Goal: Task Accomplishment & Management: Use online tool/utility

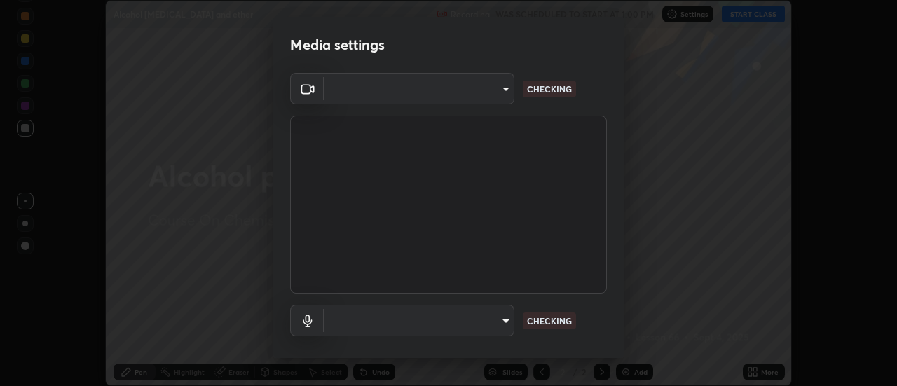
scroll to position [74, 0]
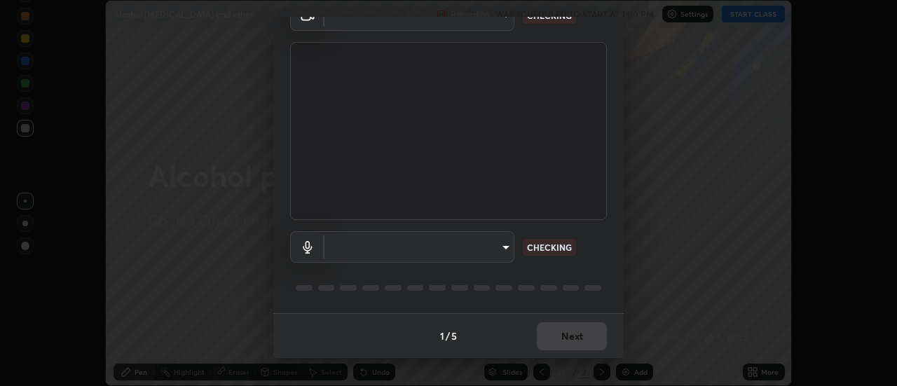
type input "63907515147deb1c0c373088fb7c24696487b6d28469cbf328a988d3c8d528b5"
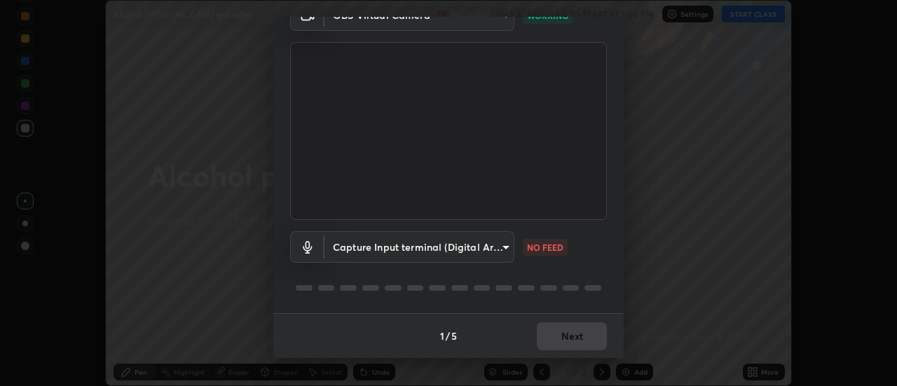
click at [495, 249] on body "Erase all Alcohol [MEDICAL_DATA] and ether Recording WAS SCHEDULED TO START AT …" at bounding box center [448, 193] width 897 height 386
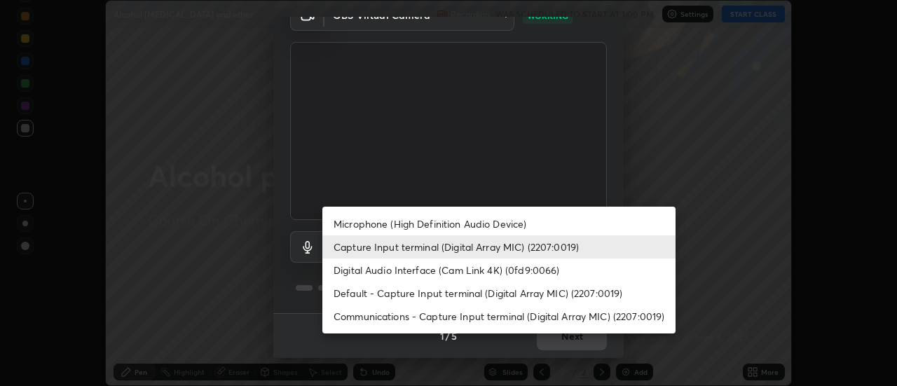
click at [491, 224] on li "Microphone (High Definition Audio Device)" at bounding box center [498, 223] width 353 height 23
type input "3968cbf0831de33ca05a2dbfb391e39a96b7770bc5db59909559faac72cc432a"
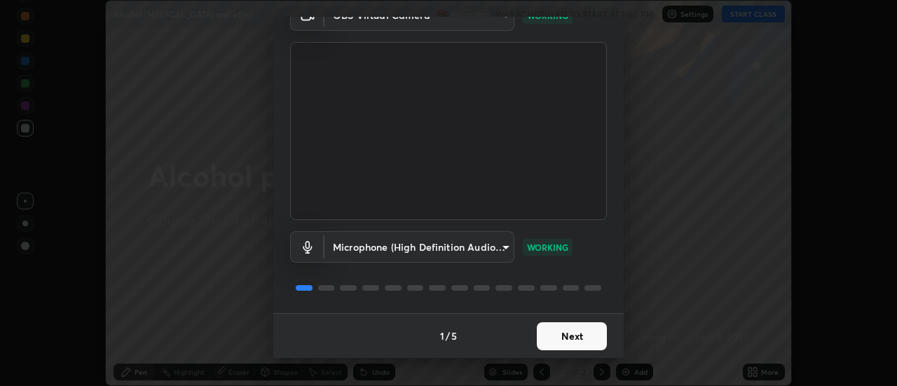
click at [557, 341] on button "Next" at bounding box center [572, 336] width 70 height 28
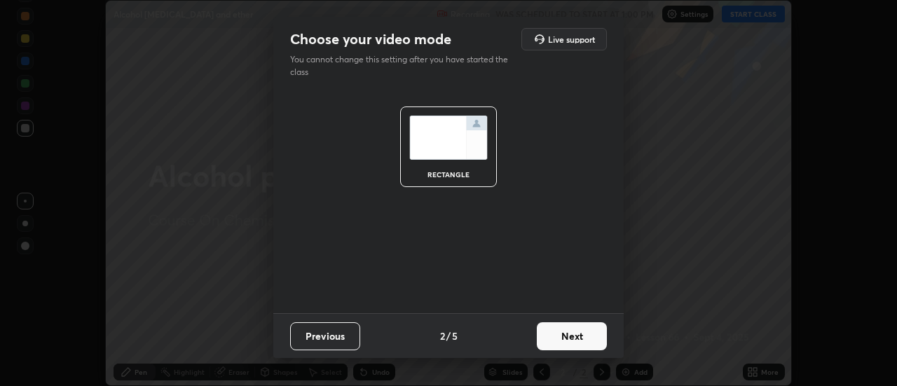
scroll to position [0, 0]
click at [557, 340] on button "Next" at bounding box center [572, 336] width 70 height 28
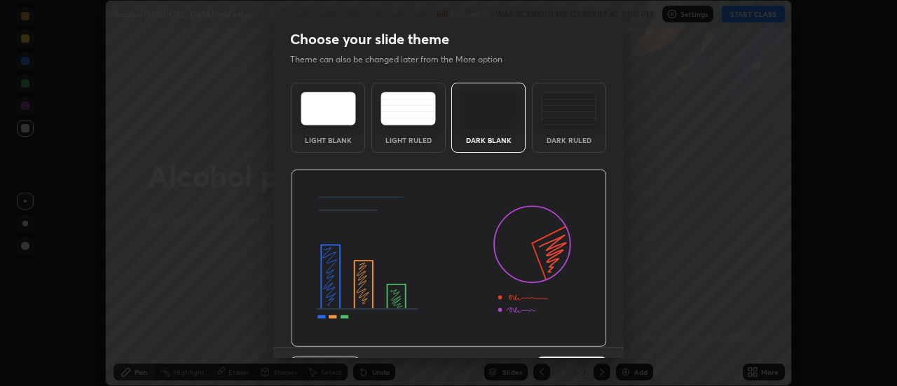
click at [561, 339] on img at bounding box center [449, 259] width 316 height 178
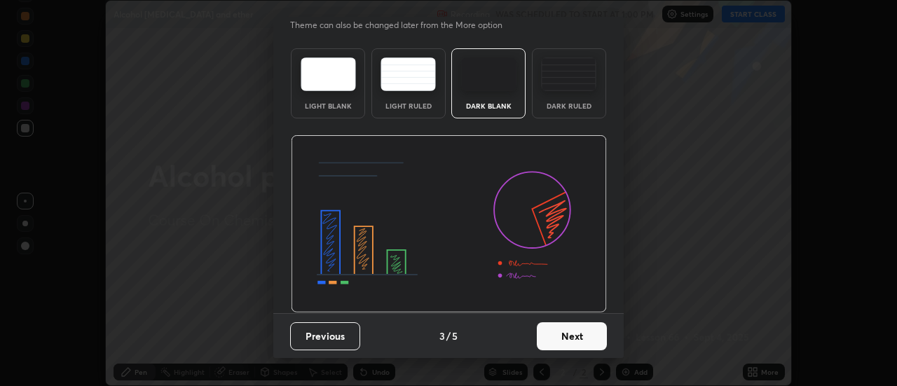
click at [556, 336] on button "Next" at bounding box center [572, 336] width 70 height 28
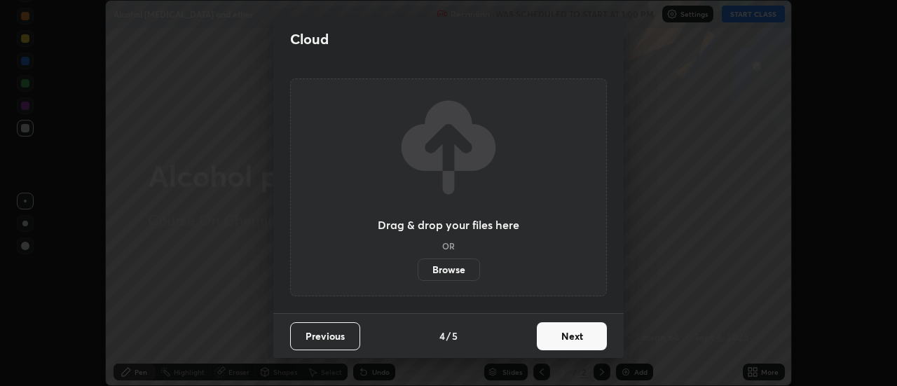
click at [563, 337] on button "Next" at bounding box center [572, 336] width 70 height 28
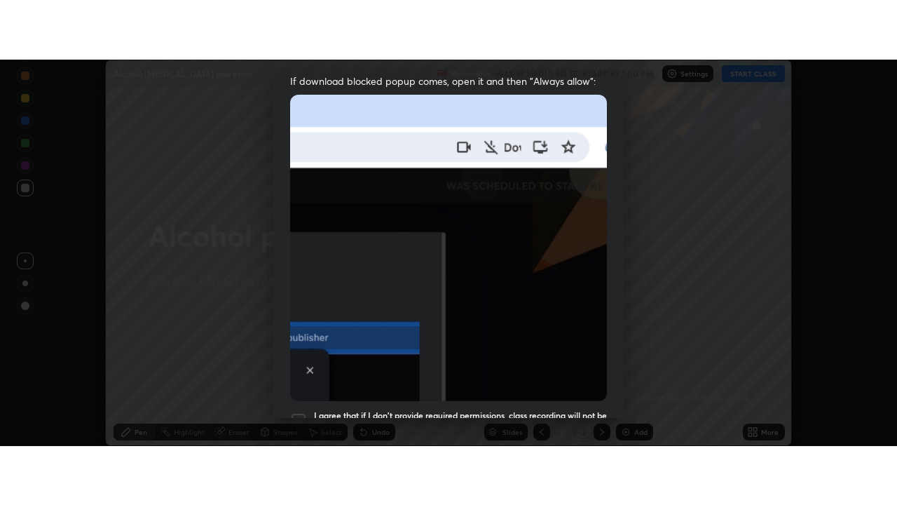
scroll to position [360, 0]
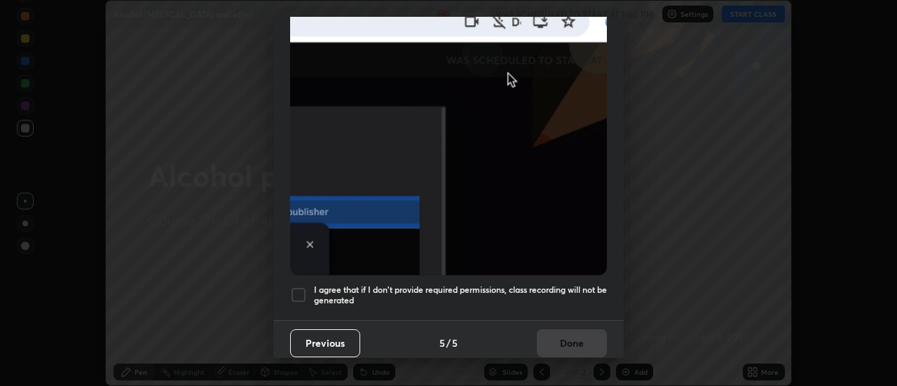
click at [527, 285] on h5 "I agree that if I don't provide required permissions, class recording will not …" at bounding box center [460, 296] width 293 height 22
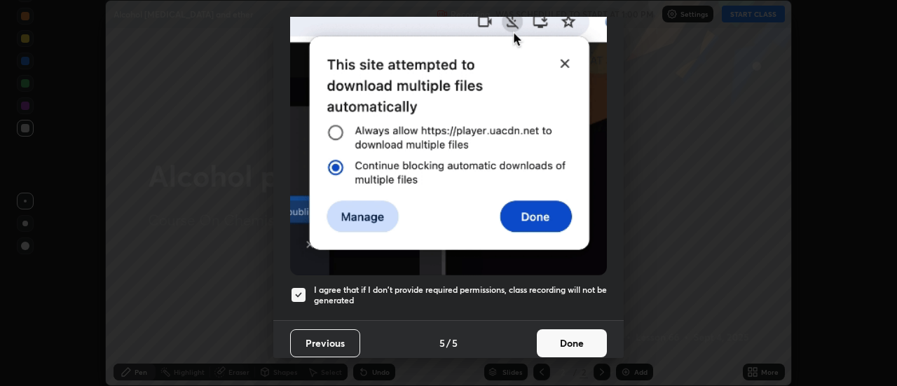
click at [553, 331] on button "Done" at bounding box center [572, 343] width 70 height 28
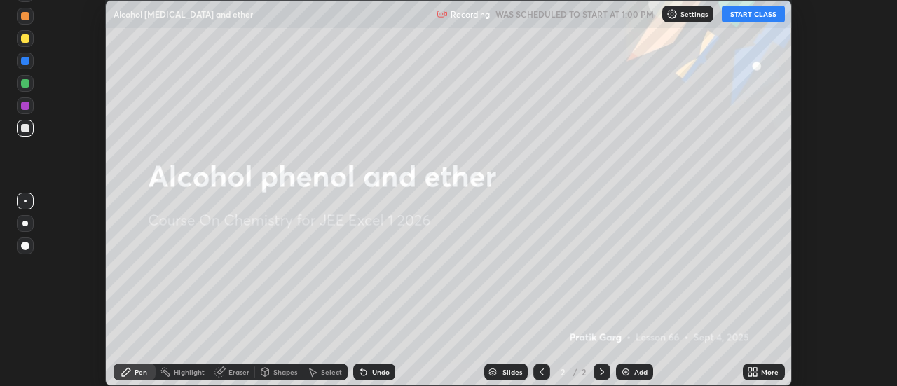
click at [751, 373] on icon at bounding box center [750, 375] width 4 height 4
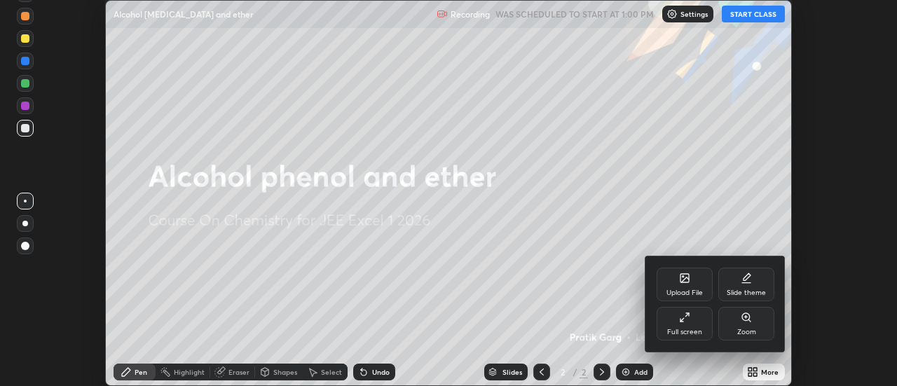
click at [687, 317] on icon at bounding box center [684, 317] width 11 height 11
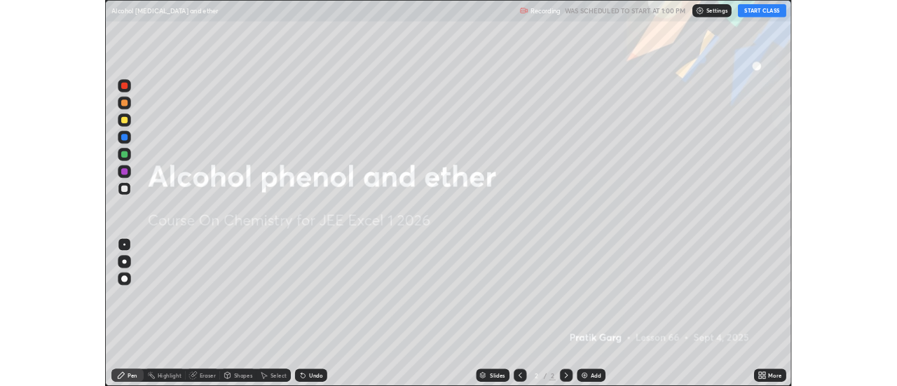
scroll to position [505, 897]
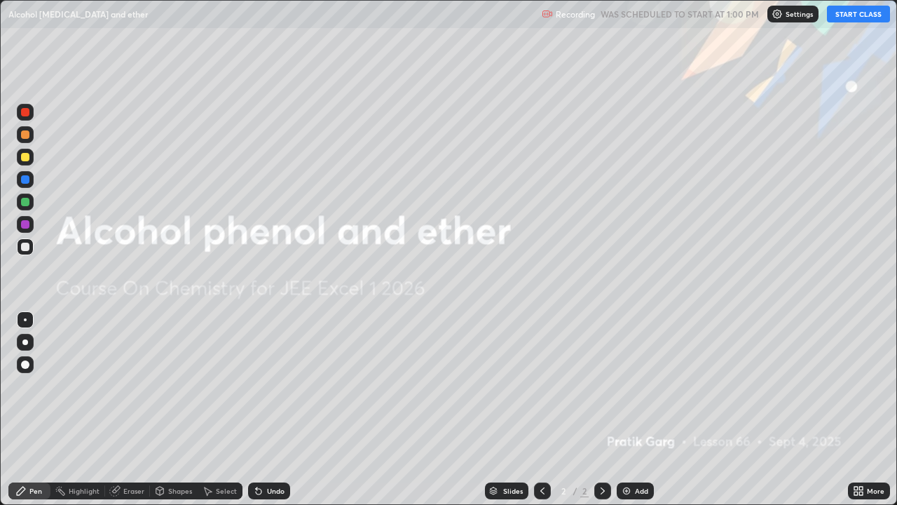
click at [847, 18] on button "START CLASS" at bounding box center [858, 14] width 63 height 17
click at [627, 385] on img at bounding box center [626, 490] width 11 height 11
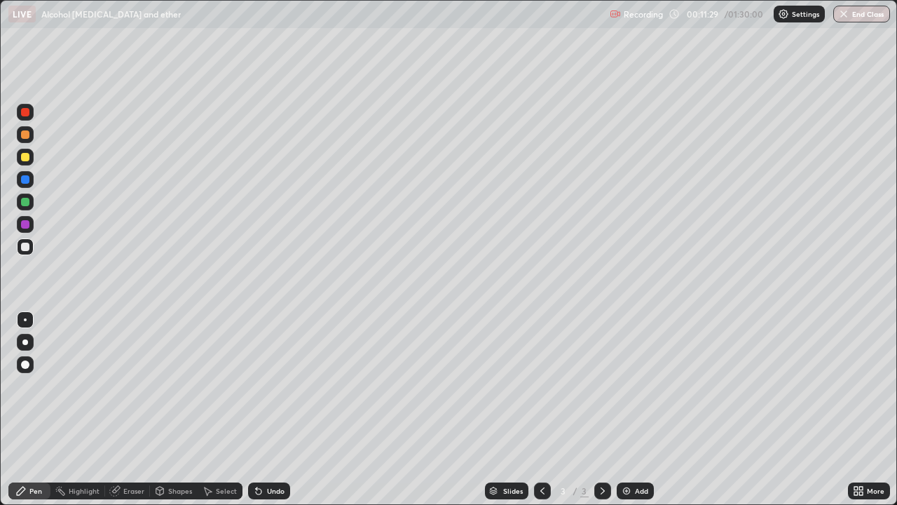
click at [32, 157] on div at bounding box center [25, 157] width 17 height 17
click at [25, 249] on div at bounding box center [25, 246] width 8 height 8
click at [172, 385] on div "Shapes" at bounding box center [180, 490] width 24 height 7
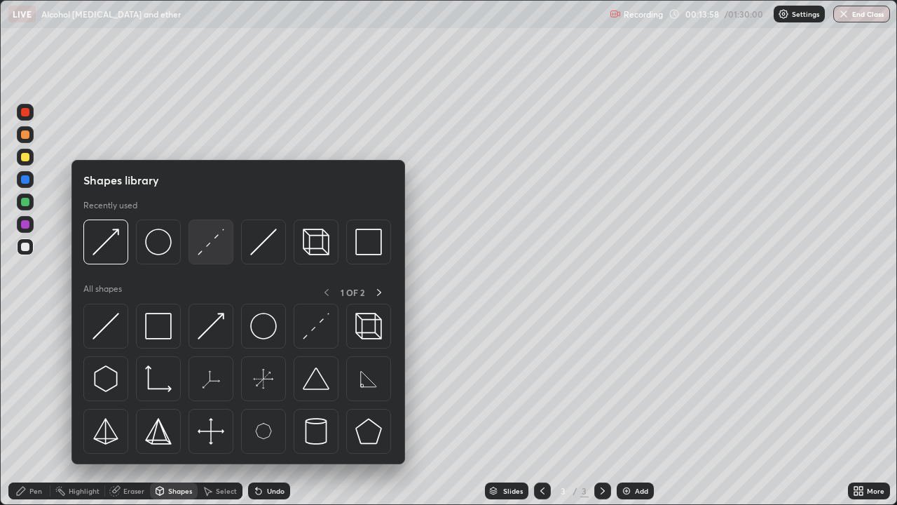
click at [210, 243] on img at bounding box center [211, 241] width 27 height 27
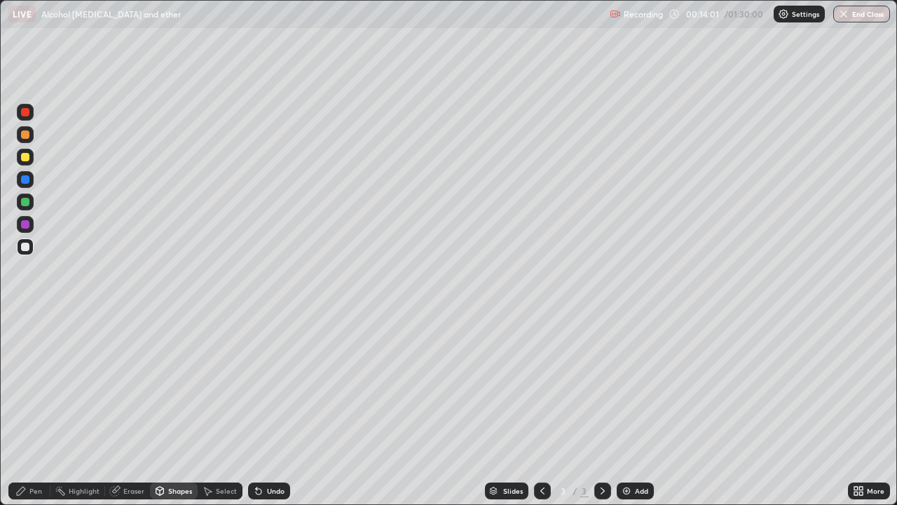
click at [34, 385] on div "Pen" at bounding box center [35, 490] width 13 height 7
click at [648, 385] on div "Add" at bounding box center [635, 490] width 37 height 17
click at [25, 203] on div at bounding box center [25, 202] width 8 height 8
click at [182, 385] on div "Shapes" at bounding box center [180, 490] width 24 height 7
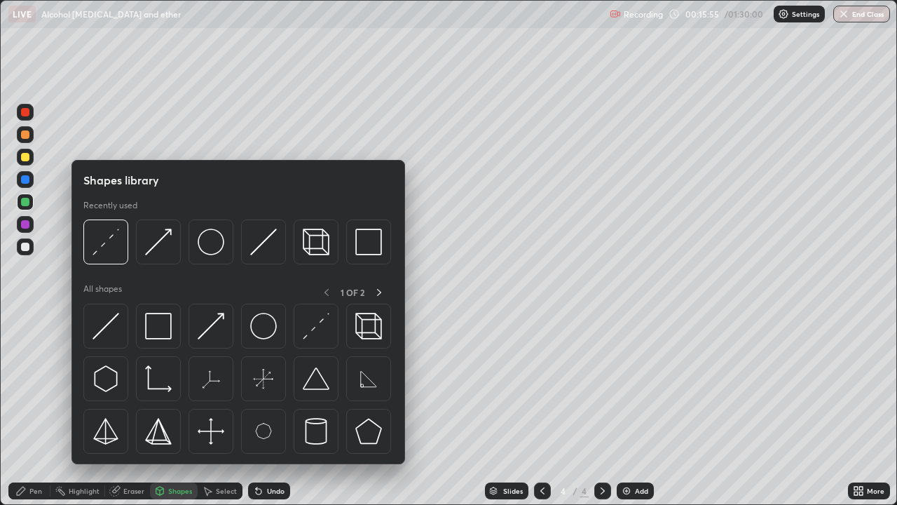
click at [145, 385] on div "Eraser" at bounding box center [127, 490] width 45 height 17
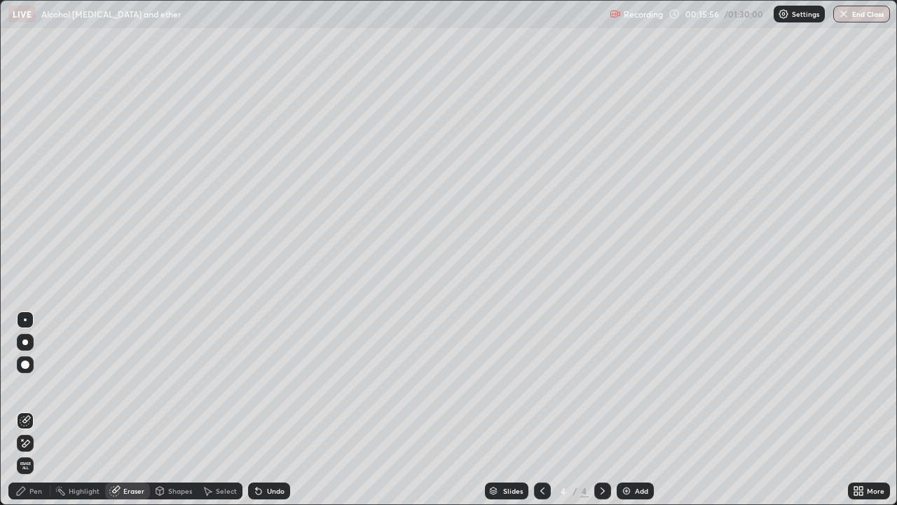
click at [172, 385] on div "Shapes" at bounding box center [174, 490] width 48 height 17
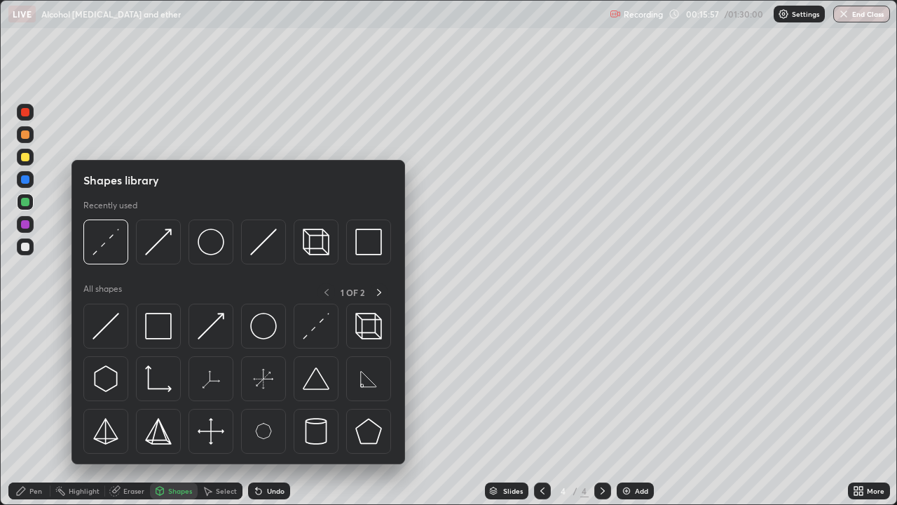
click at [104, 247] on img at bounding box center [106, 241] width 27 height 27
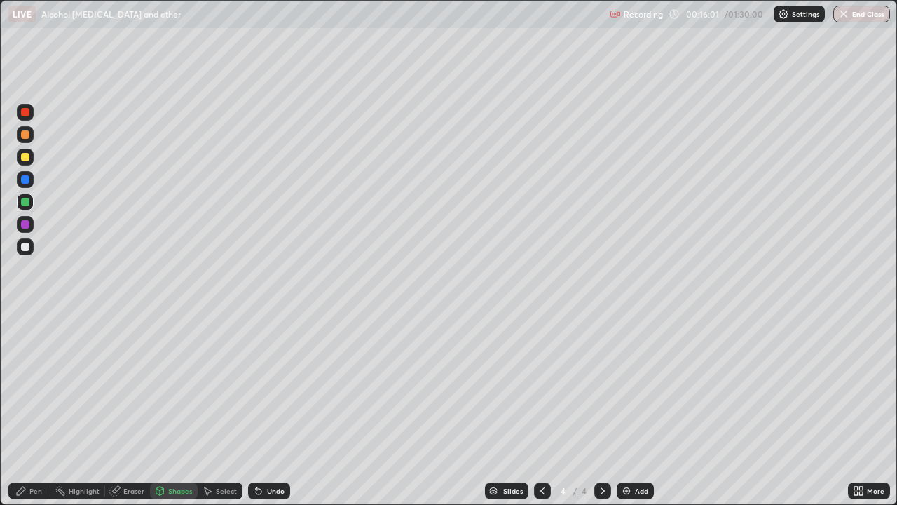
click at [288, 385] on div "Undo" at bounding box center [269, 490] width 42 height 17
click at [287, 385] on div "Undo" at bounding box center [269, 490] width 42 height 17
click at [25, 385] on icon at bounding box center [20, 490] width 11 height 11
click at [186, 385] on div "Shapes" at bounding box center [180, 490] width 24 height 7
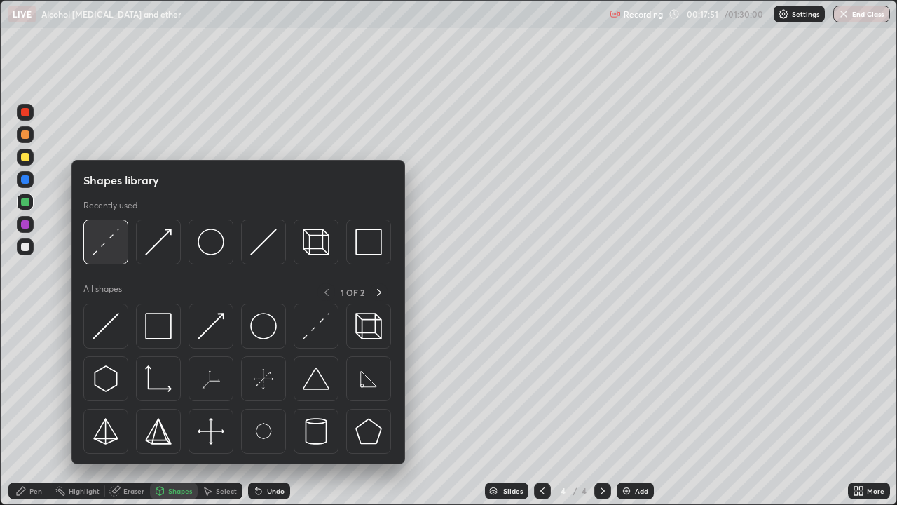
click at [118, 245] on img at bounding box center [106, 241] width 27 height 27
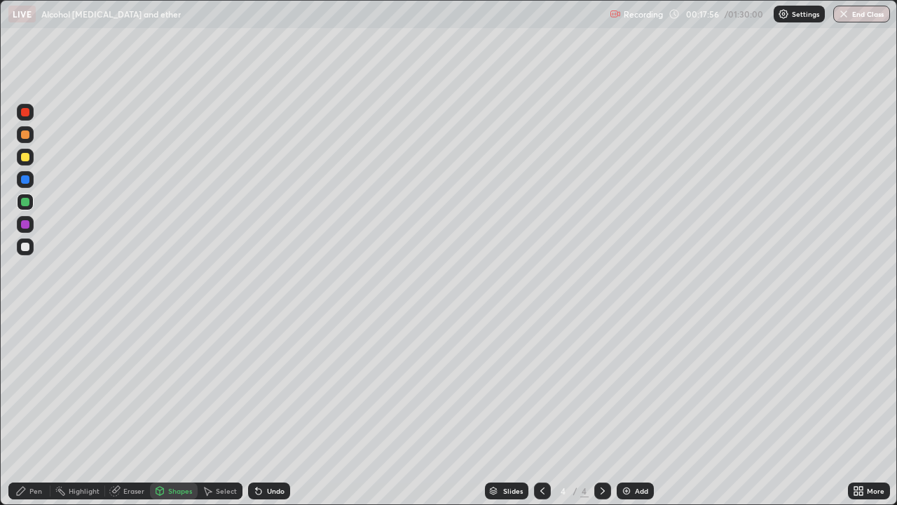
click at [36, 385] on div "Pen" at bounding box center [35, 490] width 13 height 7
click at [139, 385] on div "Eraser" at bounding box center [133, 490] width 21 height 7
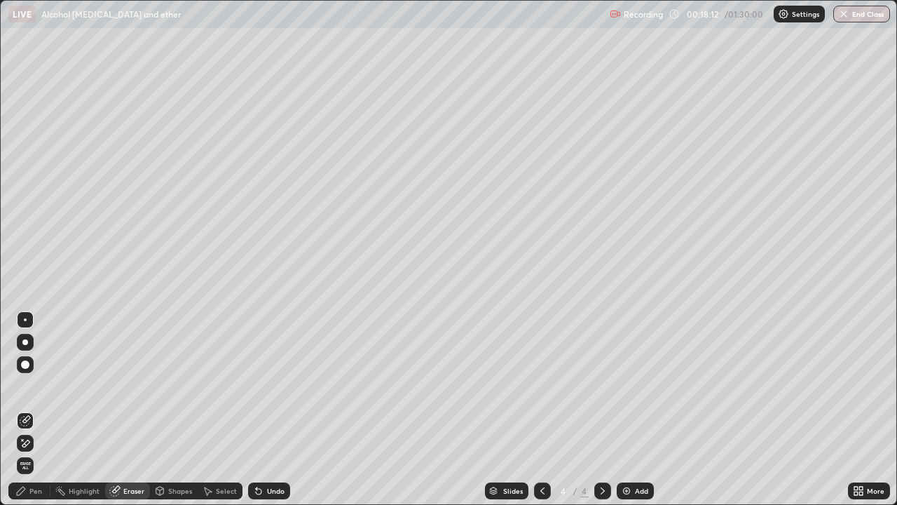
click at [30, 385] on div "Pen" at bounding box center [29, 490] width 42 height 17
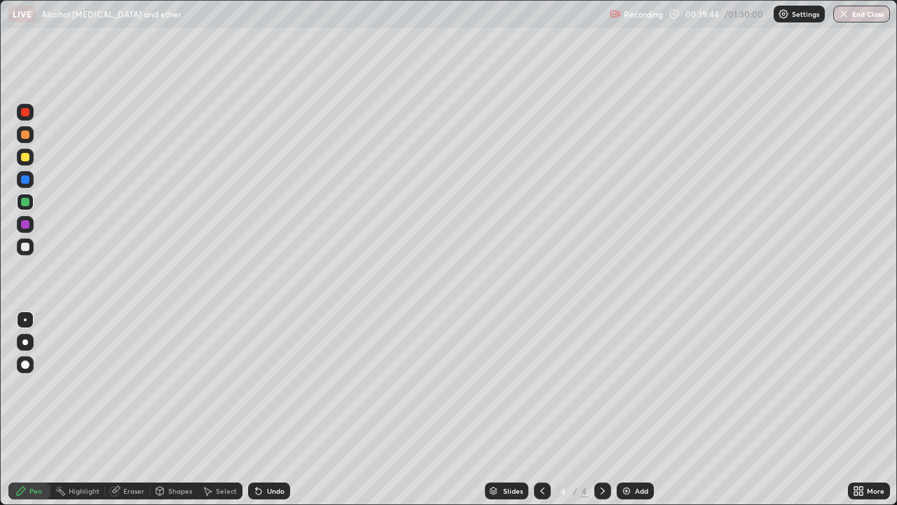
click at [640, 385] on div "Add" at bounding box center [635, 490] width 37 height 17
click at [25, 158] on div at bounding box center [25, 157] width 8 height 8
click at [273, 385] on div "Undo" at bounding box center [276, 490] width 18 height 7
click at [271, 385] on div "Undo" at bounding box center [269, 490] width 42 height 17
click at [272, 385] on div "Undo" at bounding box center [269, 490] width 42 height 17
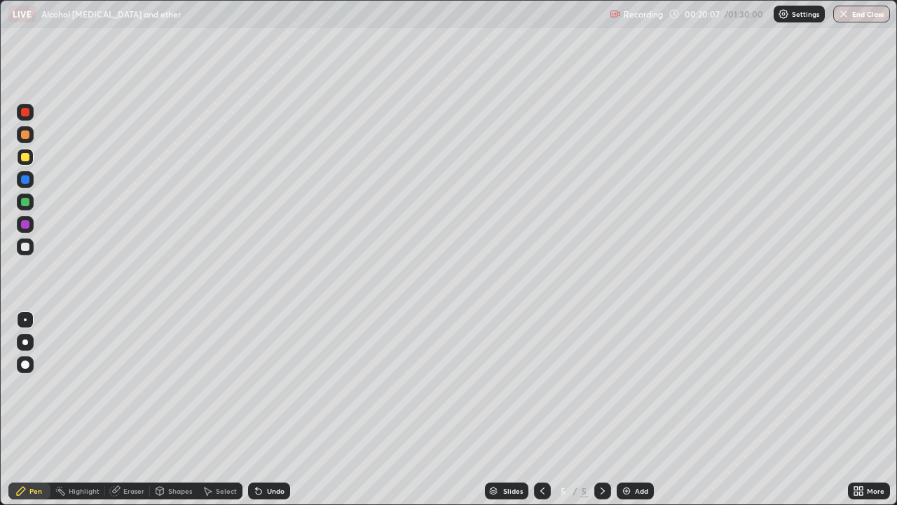
click at [259, 385] on icon at bounding box center [258, 490] width 11 height 11
click at [643, 385] on div "Add" at bounding box center [635, 490] width 37 height 17
click at [25, 245] on div at bounding box center [25, 246] width 8 height 8
click at [25, 201] on div at bounding box center [25, 202] width 8 height 8
click at [645, 385] on div "Add" at bounding box center [641, 490] width 13 height 7
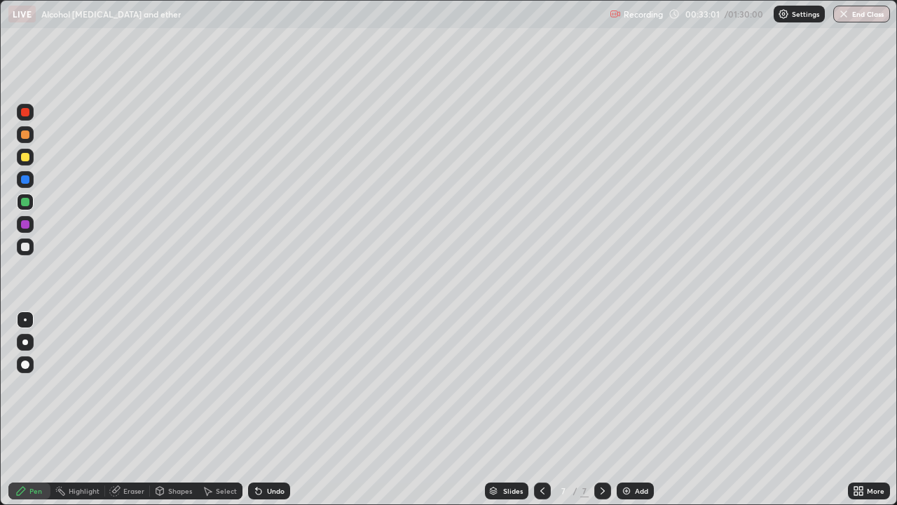
click at [643, 385] on div "Add" at bounding box center [635, 490] width 37 height 17
click at [29, 249] on div at bounding box center [25, 246] width 17 height 17
click at [26, 162] on div at bounding box center [25, 157] width 17 height 17
click at [649, 385] on div "Add" at bounding box center [635, 490] width 37 height 17
click at [540, 385] on icon at bounding box center [542, 490] width 11 height 11
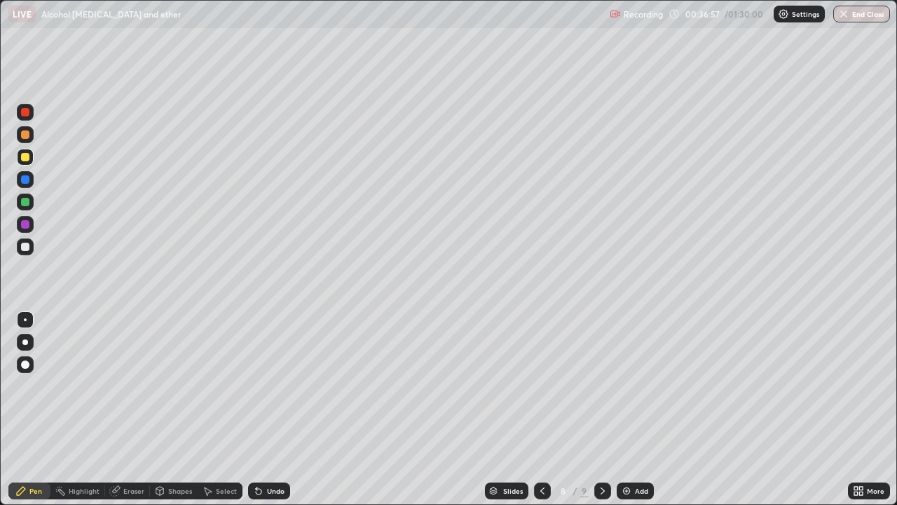
click at [599, 385] on div at bounding box center [602, 490] width 17 height 17
click at [31, 200] on div at bounding box center [25, 201] width 17 height 17
click at [268, 385] on div "Undo" at bounding box center [276, 490] width 18 height 7
click at [274, 385] on div "Undo" at bounding box center [269, 490] width 42 height 17
click at [226, 385] on div "Select" at bounding box center [226, 490] width 21 height 7
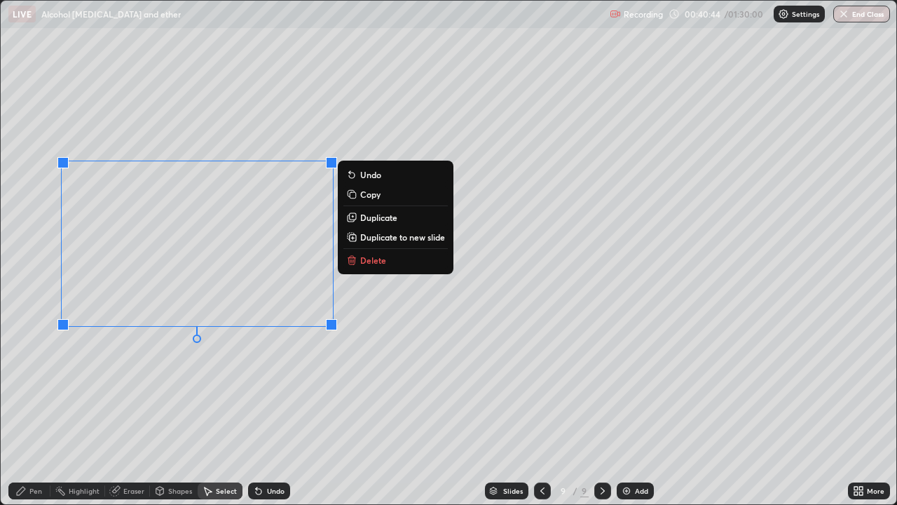
click at [382, 218] on p "Duplicate" at bounding box center [378, 217] width 37 height 11
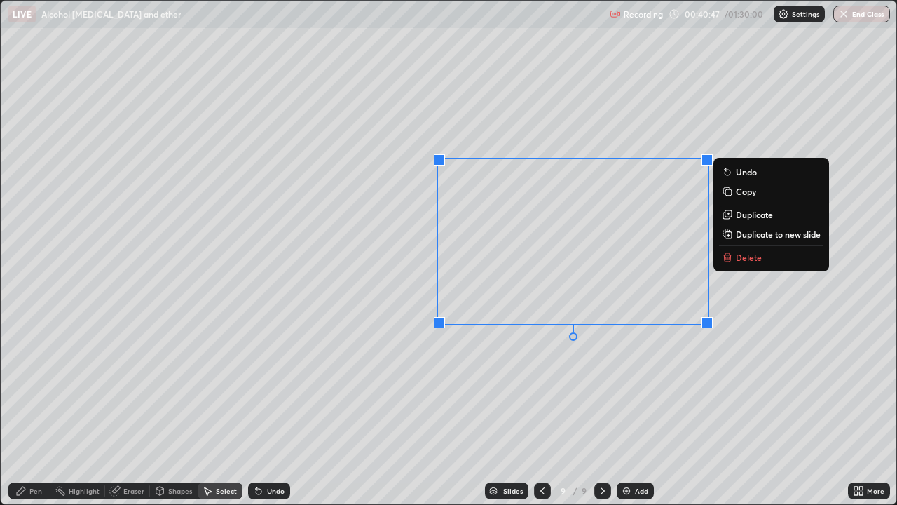
click at [38, 385] on div "Pen" at bounding box center [35, 490] width 13 height 7
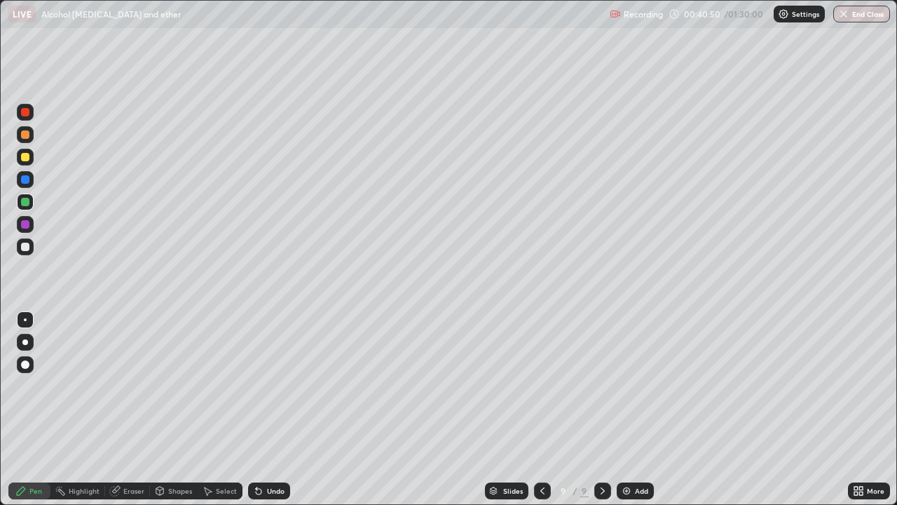
click at [177, 385] on div "Shapes" at bounding box center [180, 490] width 24 height 7
click at [142, 385] on div "Eraser" at bounding box center [127, 490] width 45 height 17
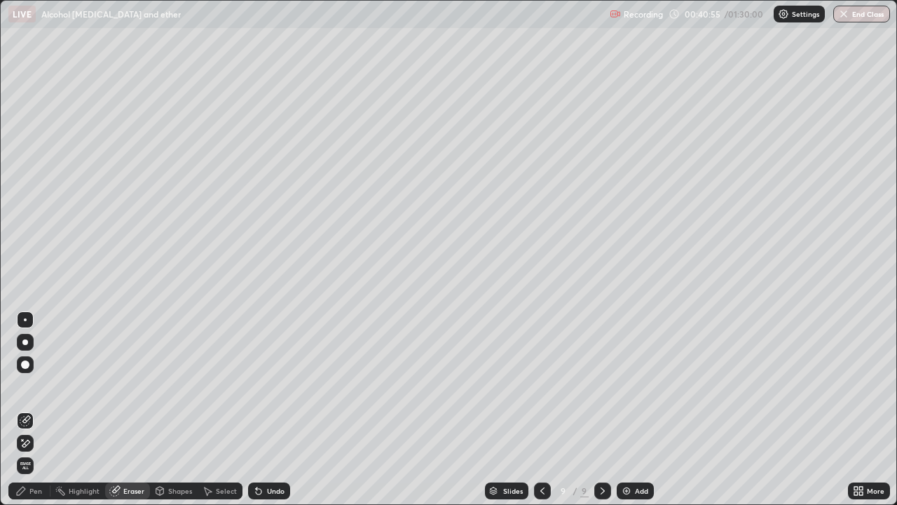
click at [28, 385] on div "Pen" at bounding box center [29, 490] width 42 height 17
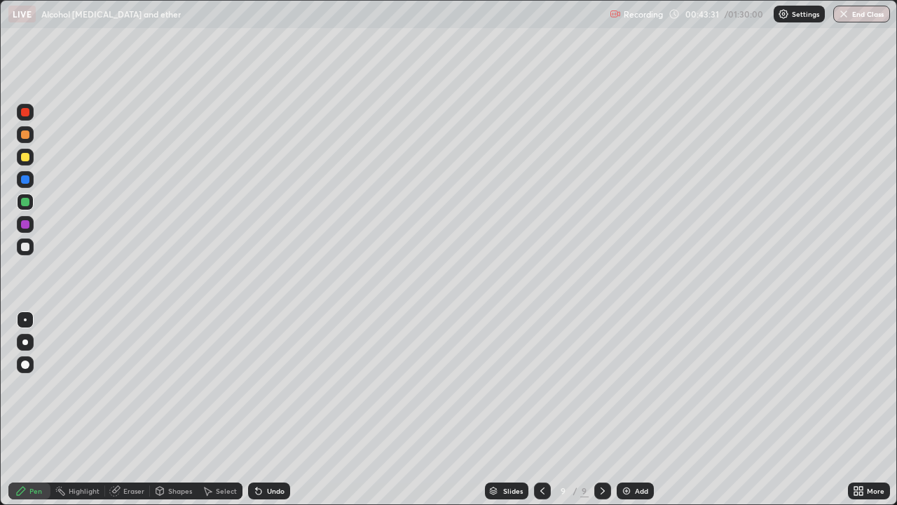
click at [128, 385] on div "Eraser" at bounding box center [133, 490] width 21 height 7
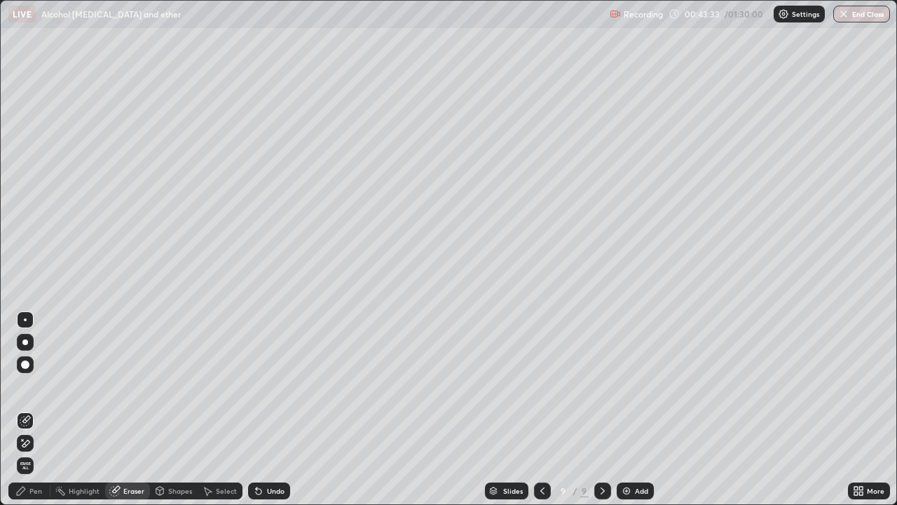
click at [39, 385] on div "Pen" at bounding box center [35, 490] width 13 height 7
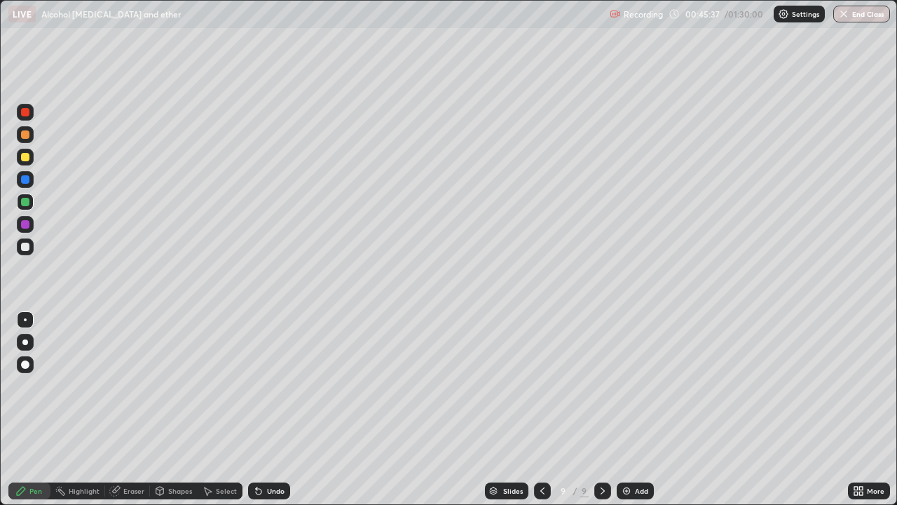
click at [636, 385] on div "Add" at bounding box center [641, 490] width 13 height 7
click at [25, 247] on div at bounding box center [25, 246] width 8 height 8
click at [638, 385] on div "Add" at bounding box center [641, 490] width 13 height 7
click at [25, 199] on div at bounding box center [25, 202] width 8 height 8
click at [23, 245] on div at bounding box center [25, 246] width 8 height 8
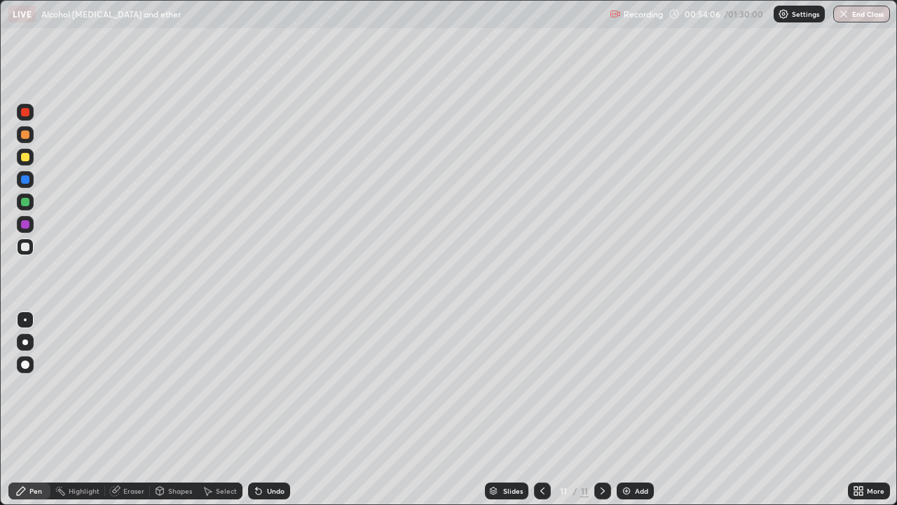
click at [644, 385] on div "Add" at bounding box center [635, 490] width 37 height 17
click at [179, 385] on div "Shapes" at bounding box center [180, 490] width 24 height 7
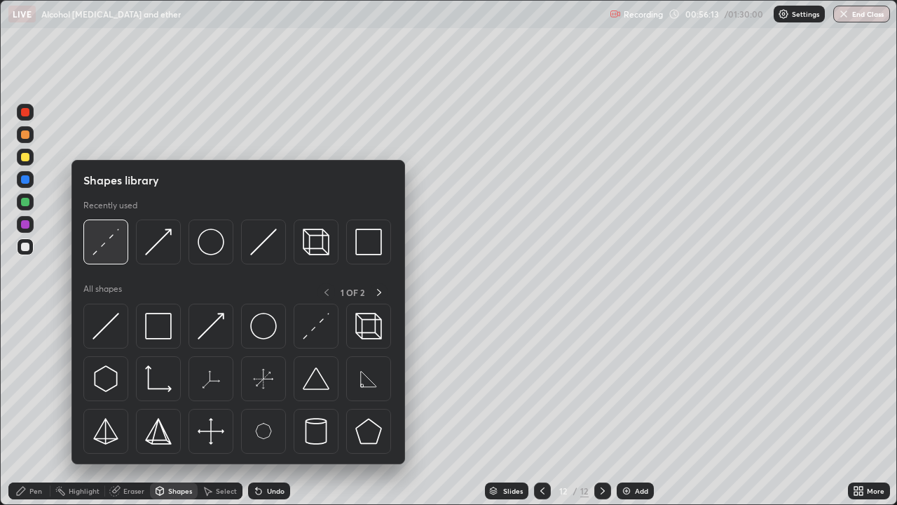
click at [109, 247] on img at bounding box center [106, 241] width 27 height 27
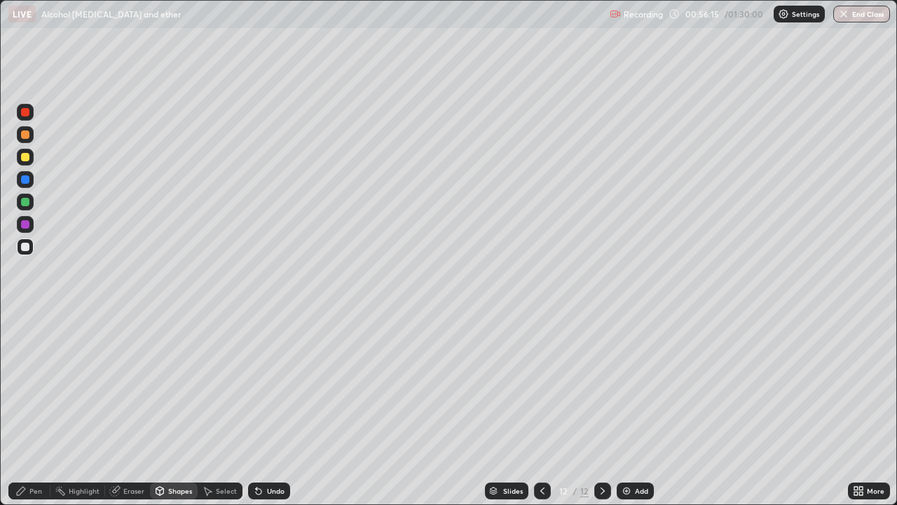
click at [27, 202] on div at bounding box center [25, 202] width 8 height 8
click at [267, 385] on div "Undo" at bounding box center [276, 490] width 18 height 7
click at [271, 385] on div "Undo" at bounding box center [269, 490] width 42 height 17
click at [30, 385] on div "Pen" at bounding box center [35, 490] width 13 height 7
click at [644, 385] on div "Add" at bounding box center [641, 490] width 13 height 7
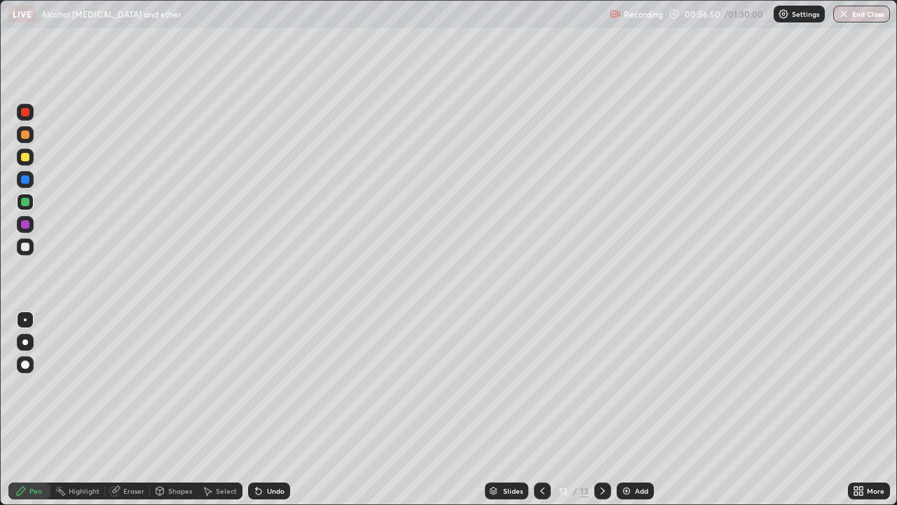
click at [25, 135] on div at bounding box center [25, 134] width 8 height 8
click at [25, 158] on div at bounding box center [25, 157] width 8 height 8
click at [636, 385] on div "Add" at bounding box center [641, 490] width 13 height 7
click at [29, 245] on div at bounding box center [25, 246] width 8 height 8
click at [179, 385] on div "Shapes" at bounding box center [180, 490] width 24 height 7
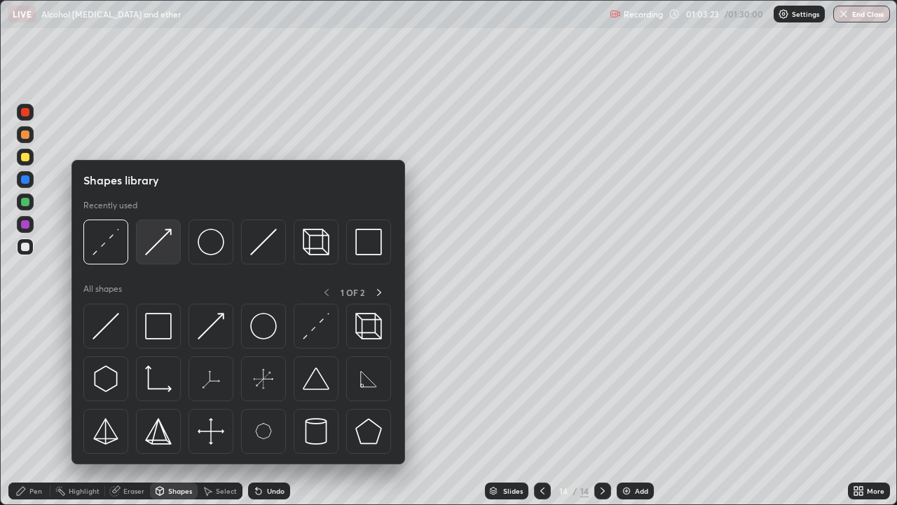
click at [163, 236] on img at bounding box center [158, 241] width 27 height 27
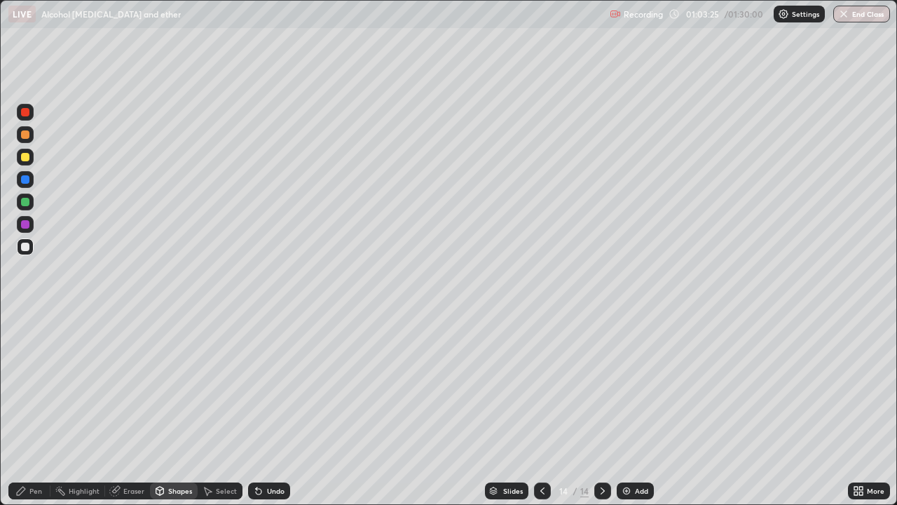
click at [25, 243] on div at bounding box center [25, 246] width 8 height 8
click at [29, 385] on div "Pen" at bounding box center [35, 490] width 13 height 7
click at [268, 385] on div "Undo" at bounding box center [276, 490] width 18 height 7
click at [271, 385] on div "Undo" at bounding box center [276, 490] width 18 height 7
click at [23, 205] on div at bounding box center [25, 202] width 8 height 8
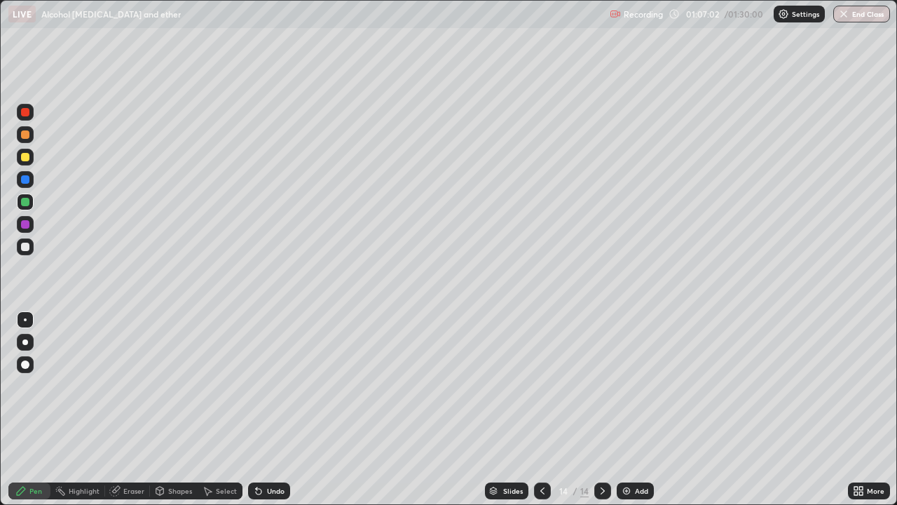
click at [636, 385] on div "Add" at bounding box center [641, 490] width 13 height 7
click at [257, 385] on icon at bounding box center [259, 491] width 6 height 6
click at [638, 385] on div "Add" at bounding box center [641, 490] width 13 height 7
click at [29, 158] on div at bounding box center [25, 157] width 8 height 8
click at [32, 385] on div "Pen" at bounding box center [35, 490] width 13 height 7
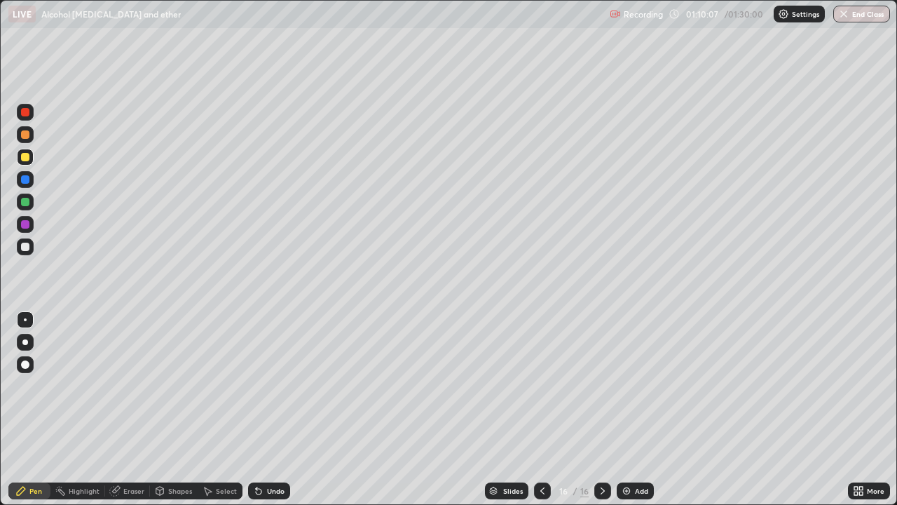
click at [176, 385] on div "Shapes" at bounding box center [180, 490] width 24 height 7
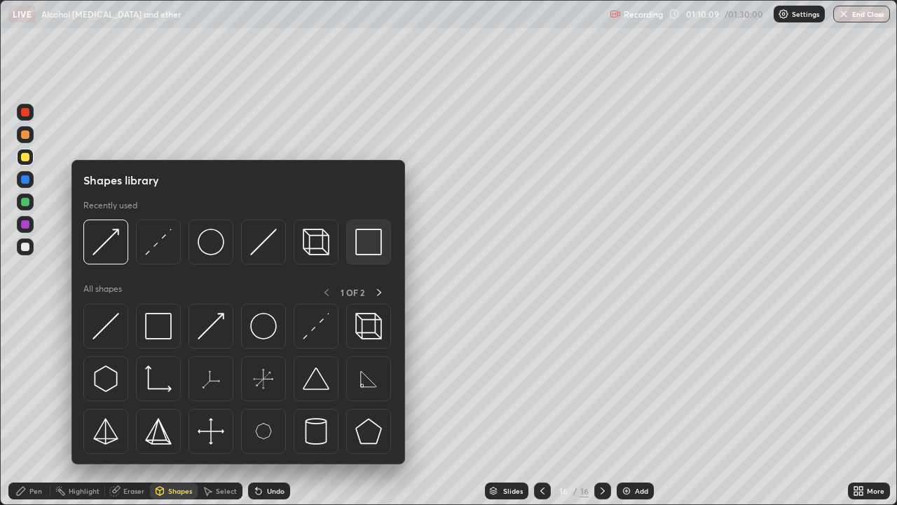
click at [362, 247] on img at bounding box center [368, 241] width 27 height 27
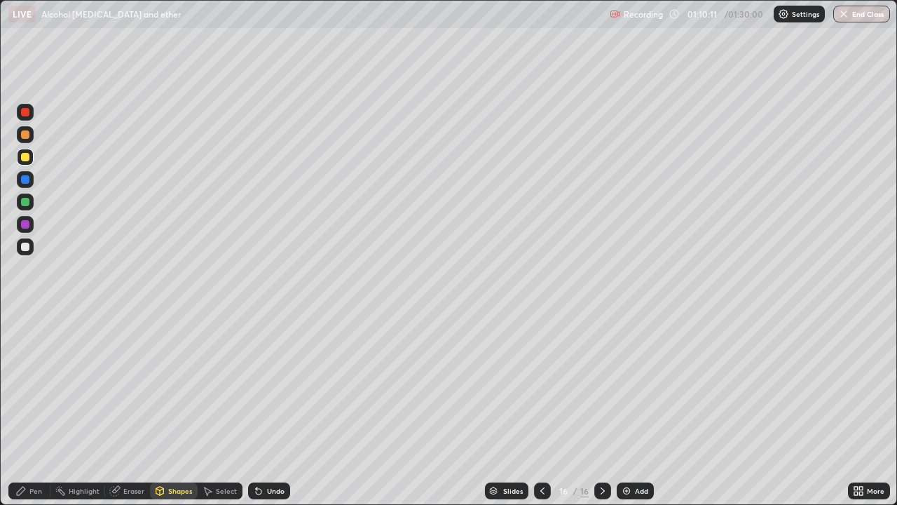
click at [268, 385] on div "Undo" at bounding box center [276, 490] width 18 height 7
click at [175, 385] on div "Shapes" at bounding box center [174, 490] width 48 height 17
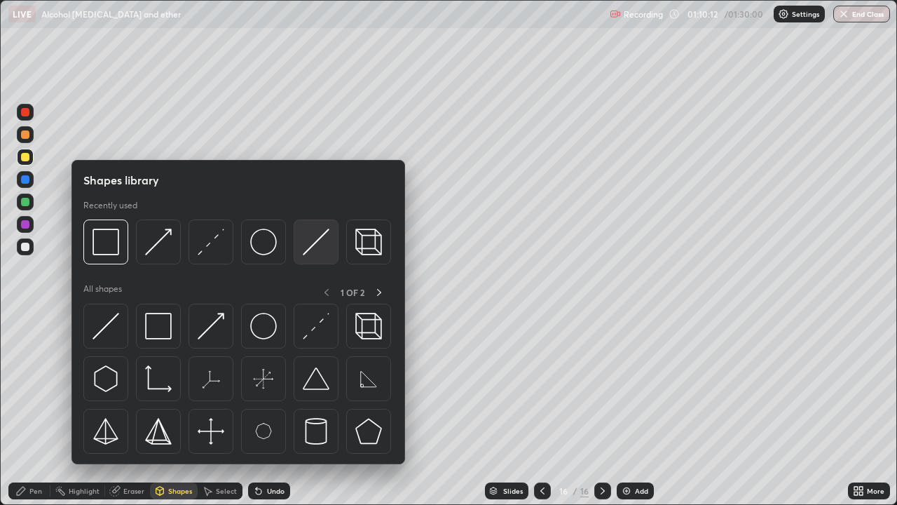
click at [305, 245] on img at bounding box center [316, 241] width 27 height 27
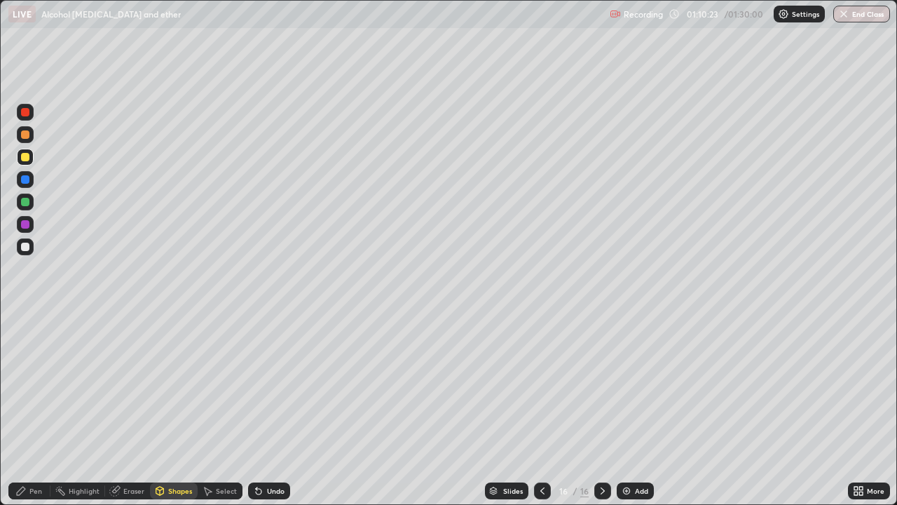
click at [26, 207] on div at bounding box center [25, 201] width 17 height 17
click at [272, 385] on div "Undo" at bounding box center [276, 490] width 18 height 7
click at [36, 385] on div "Pen" at bounding box center [35, 490] width 13 height 7
click at [271, 385] on div "Undo" at bounding box center [276, 490] width 18 height 7
click at [268, 385] on div "Undo" at bounding box center [276, 490] width 18 height 7
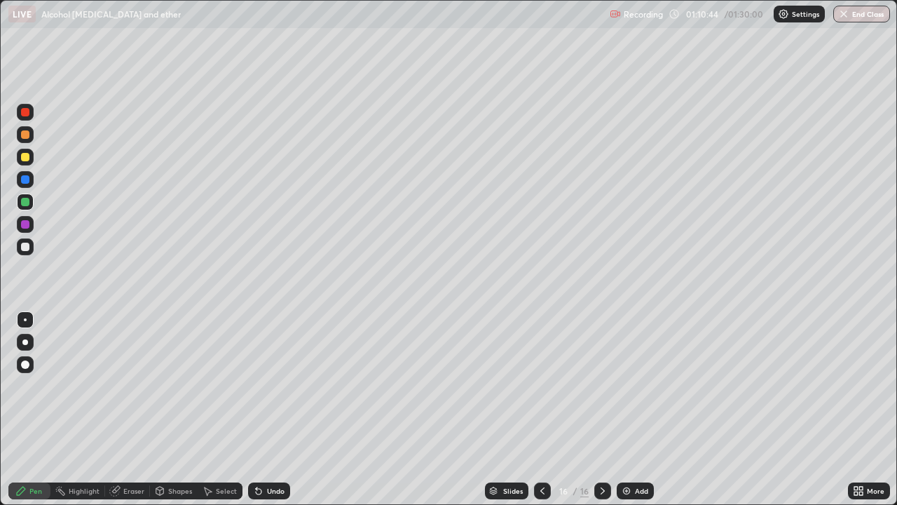
click at [267, 385] on div "Undo" at bounding box center [269, 490] width 42 height 17
click at [217, 385] on div "Select" at bounding box center [226, 490] width 21 height 7
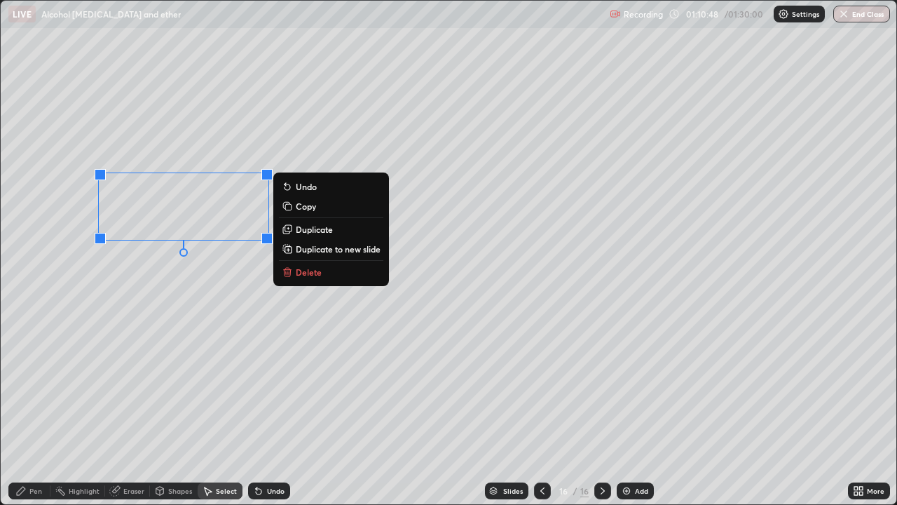
click at [308, 231] on p "Duplicate" at bounding box center [314, 229] width 37 height 11
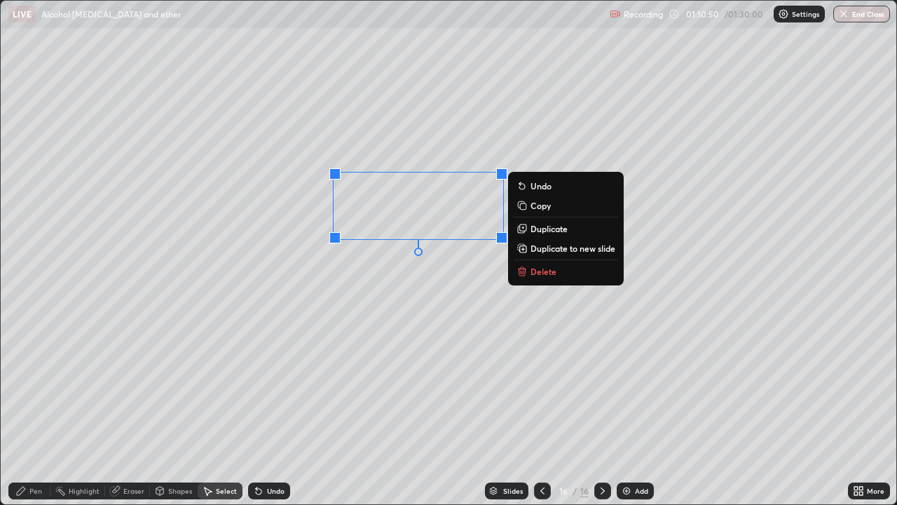
click at [142, 385] on div "0 ° Undo Copy Duplicate Duplicate to new slide Delete" at bounding box center [449, 252] width 896 height 503
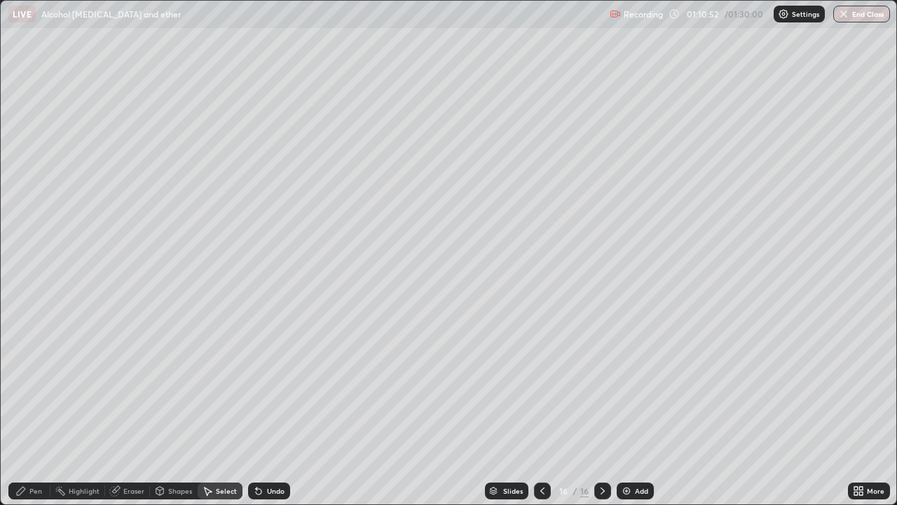
click at [30, 385] on div "Pen" at bounding box center [35, 490] width 13 height 7
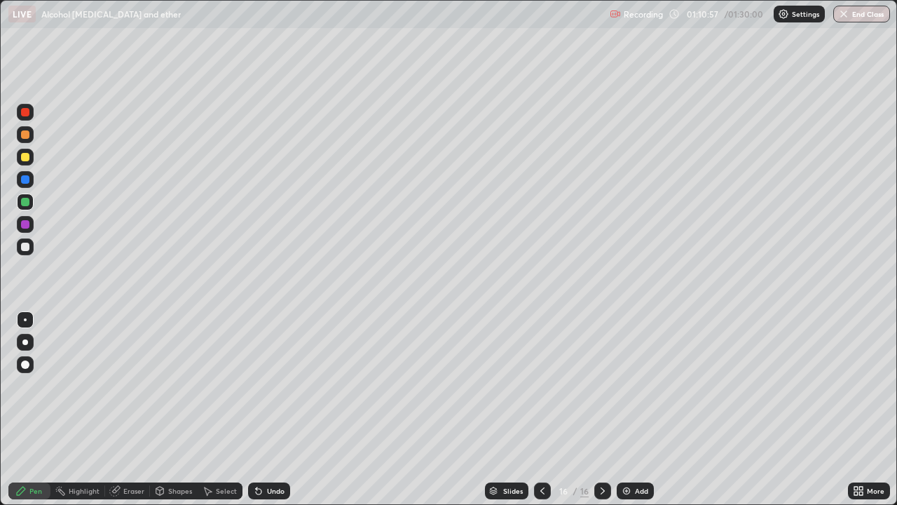
click at [856, 385] on icon at bounding box center [856, 493] width 4 height 4
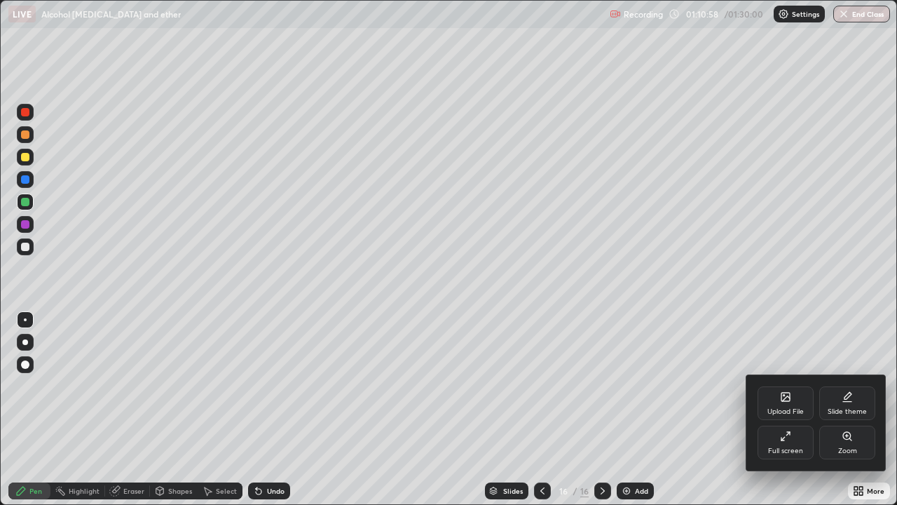
click at [786, 385] on div "Full screen" at bounding box center [785, 450] width 35 height 7
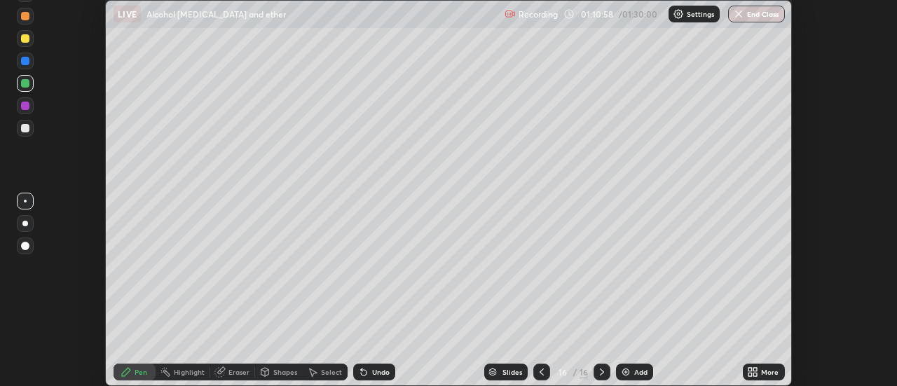
scroll to position [69698, 69187]
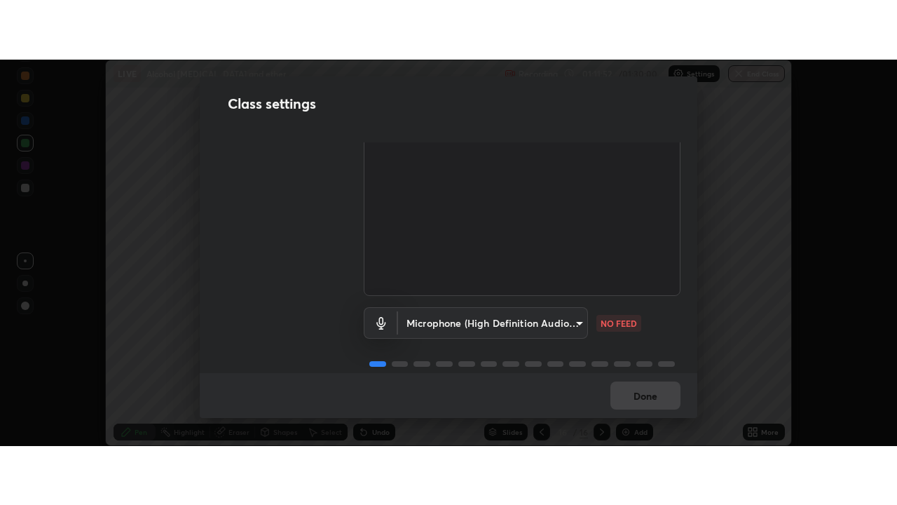
scroll to position [88, 0]
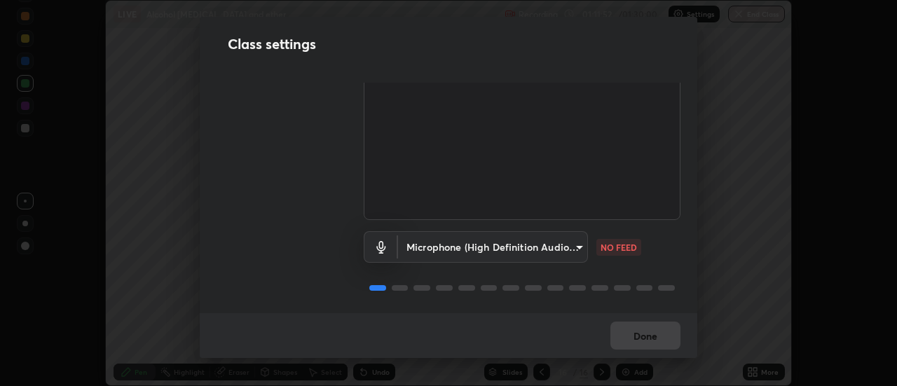
click at [561, 240] on body "Erase all LIVE Alcohol phenol and ether Recording 01:11:52 / 01:30:00 Settings …" at bounding box center [448, 193] width 897 height 386
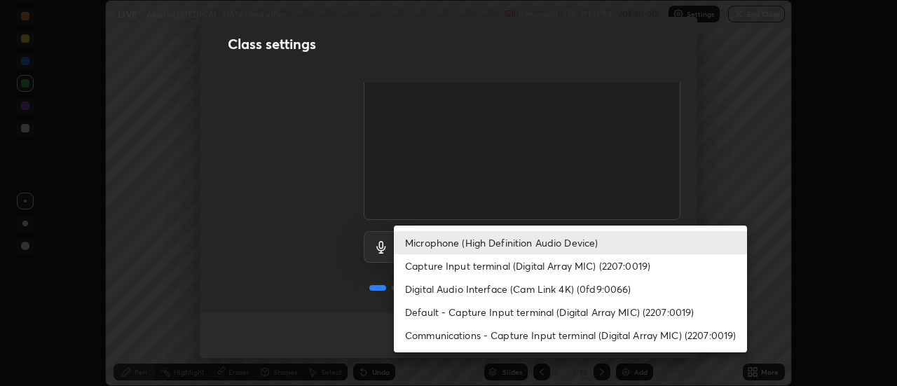
click at [542, 270] on li "Capture Input terminal (Digital Array MIC) (2207:0019)" at bounding box center [570, 265] width 353 height 23
type input "7705e2a5d3a950edede3df69055b9aac26ae007189009a133d274d5923f4b0aa"
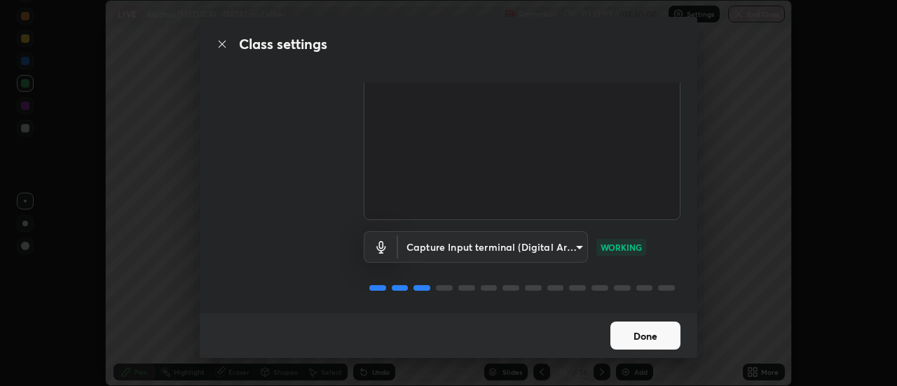
click at [627, 348] on button "Done" at bounding box center [645, 336] width 70 height 28
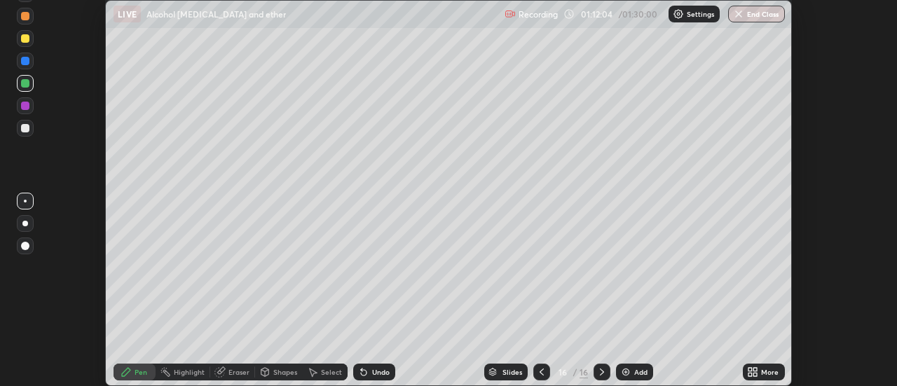
click at [756, 369] on icon at bounding box center [756, 370] width 4 height 4
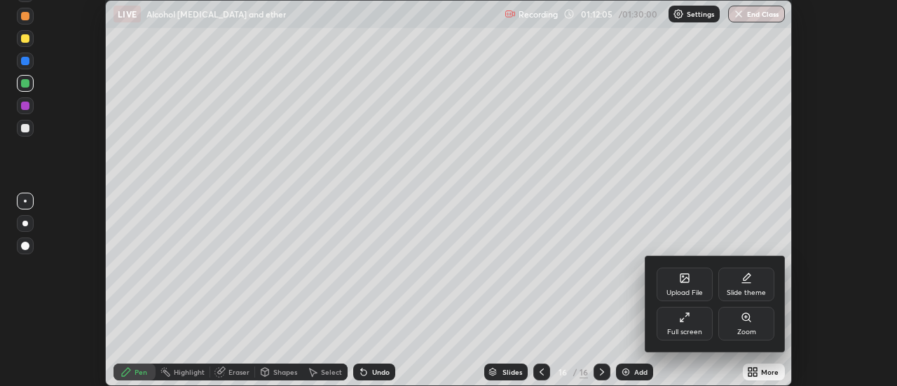
click at [690, 327] on div "Full screen" at bounding box center [685, 324] width 56 height 34
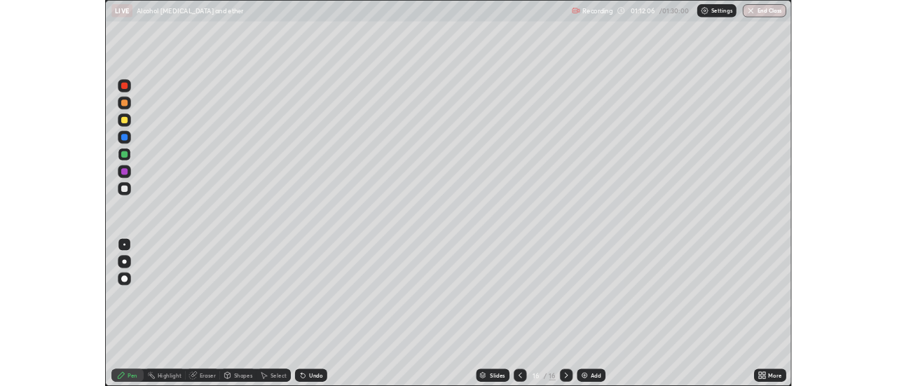
scroll to position [505, 897]
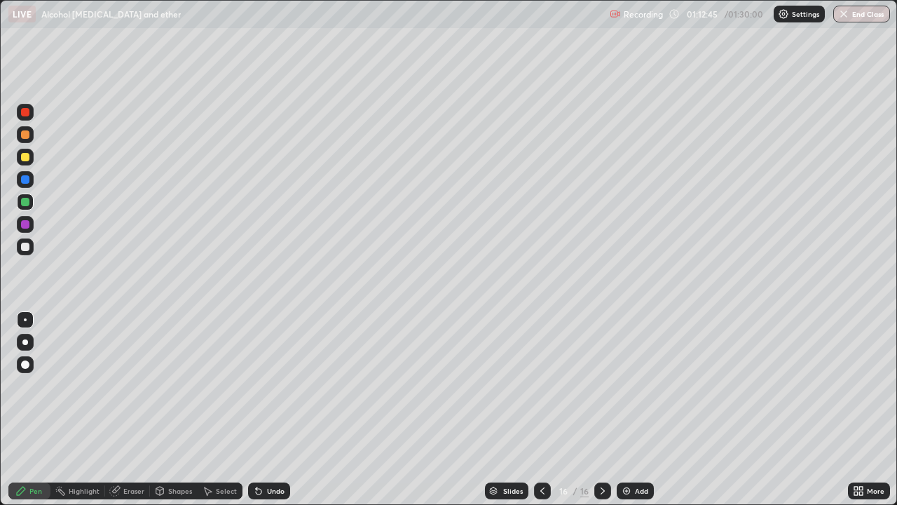
click at [27, 247] on div at bounding box center [25, 246] width 8 height 8
click at [238, 385] on div "Select" at bounding box center [220, 490] width 45 height 17
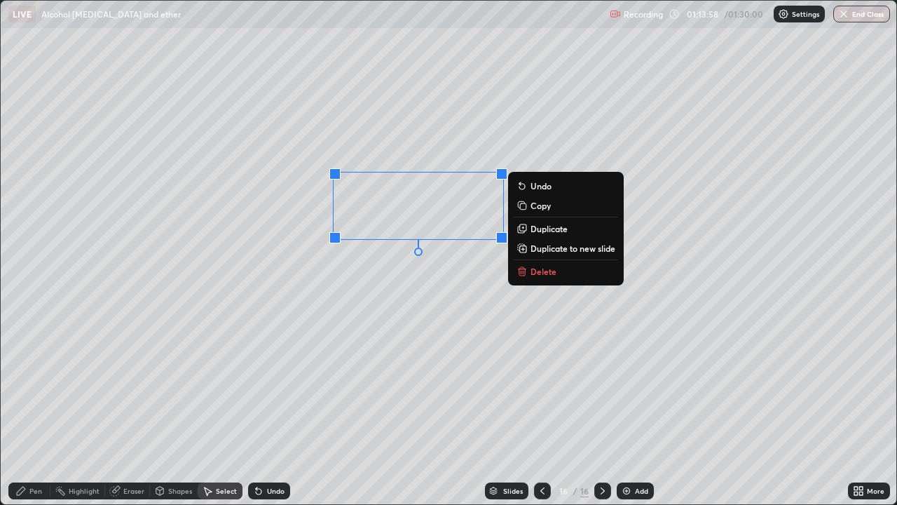
click at [559, 230] on p "Duplicate" at bounding box center [549, 228] width 37 height 11
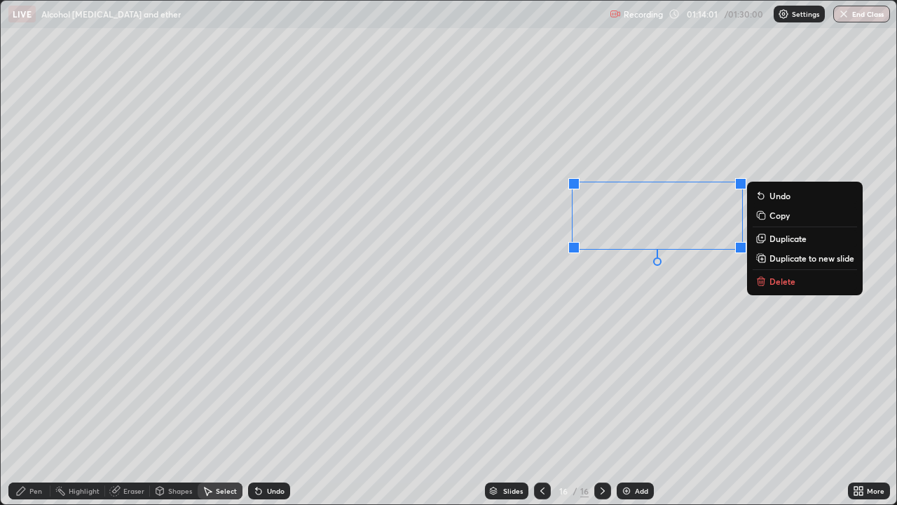
click at [35, 385] on div "Pen" at bounding box center [35, 490] width 13 height 7
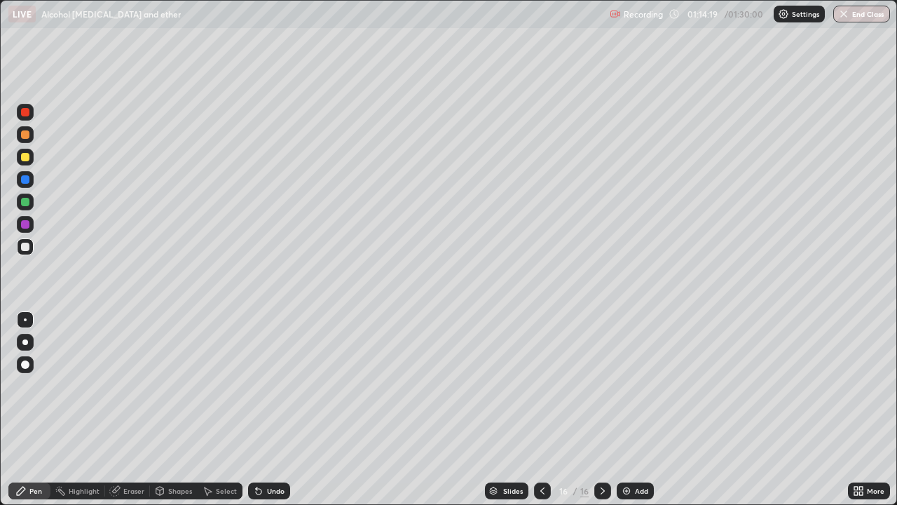
click at [172, 385] on div "Shapes" at bounding box center [174, 490] width 48 height 17
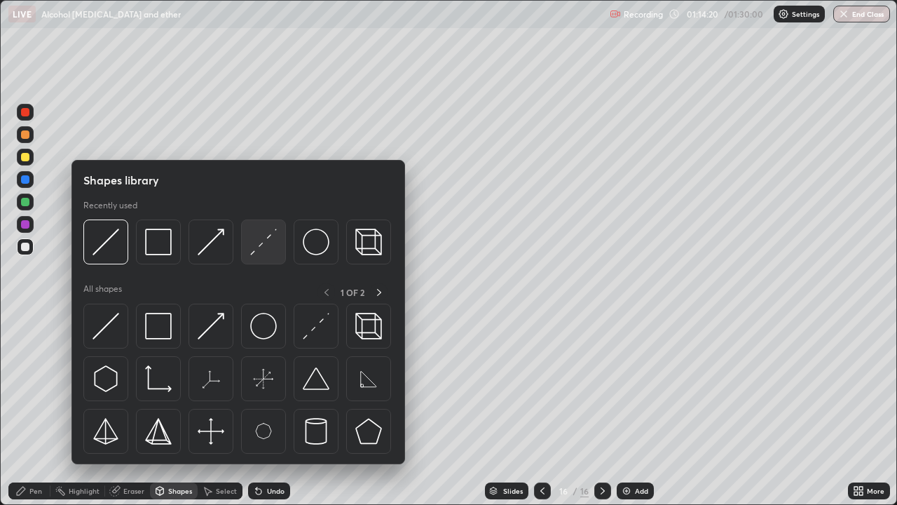
click at [260, 247] on img at bounding box center [263, 241] width 27 height 27
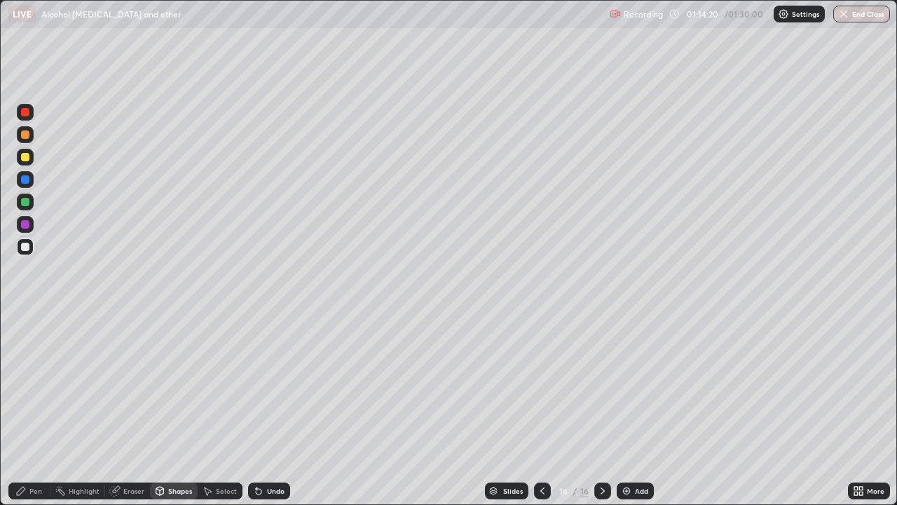
click at [27, 202] on div at bounding box center [25, 202] width 8 height 8
click at [26, 157] on div at bounding box center [25, 157] width 8 height 8
click at [128, 385] on div "Eraser" at bounding box center [133, 490] width 21 height 7
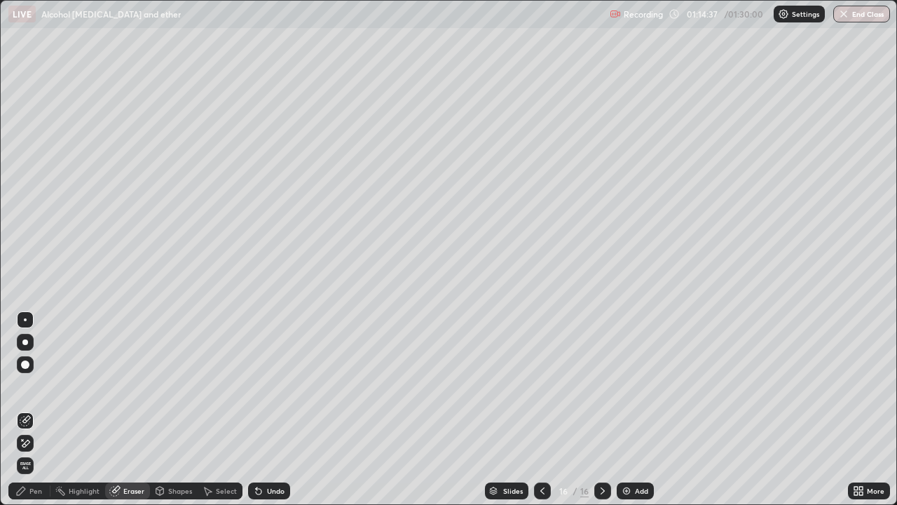
click at [138, 385] on div "Eraser" at bounding box center [127, 490] width 45 height 17
click at [190, 385] on div "Shapes" at bounding box center [180, 490] width 24 height 7
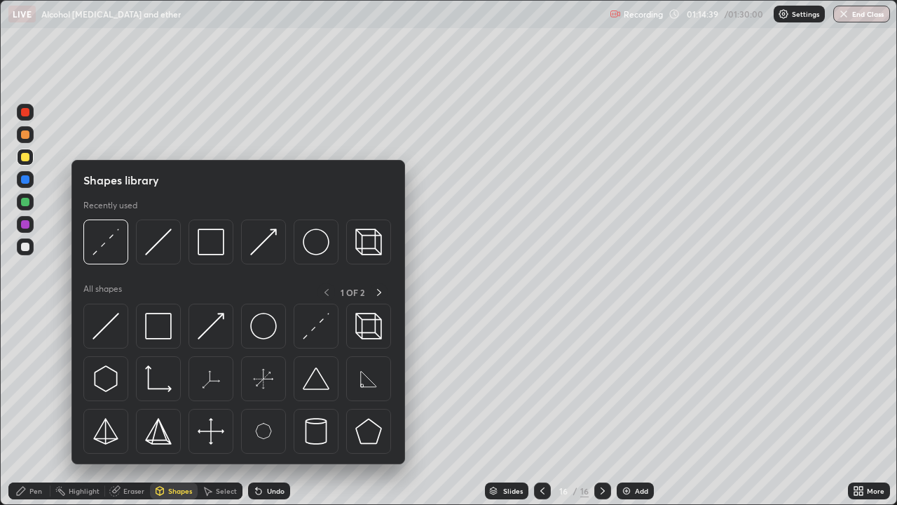
click at [25, 162] on div at bounding box center [25, 157] width 17 height 17
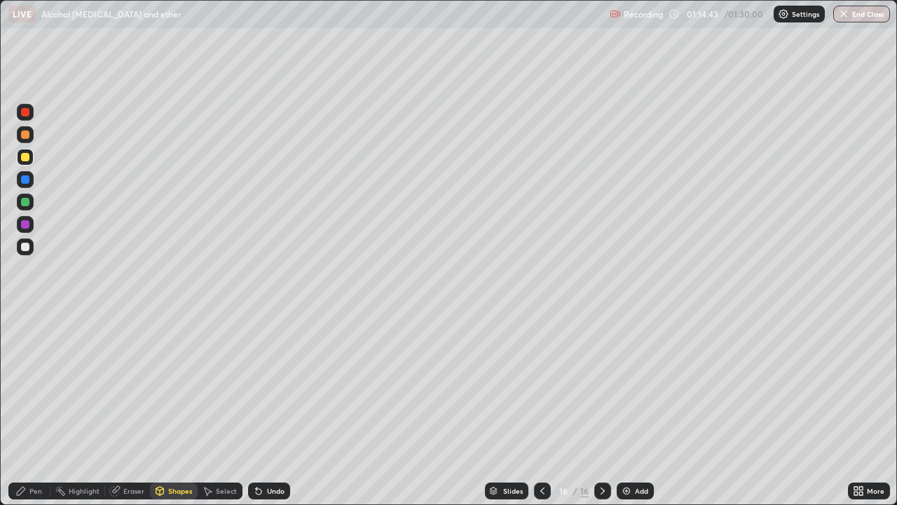
click at [30, 385] on div "Pen" at bounding box center [35, 490] width 13 height 7
click at [273, 385] on div "Undo" at bounding box center [276, 490] width 18 height 7
click at [172, 385] on div "Shapes" at bounding box center [180, 490] width 24 height 7
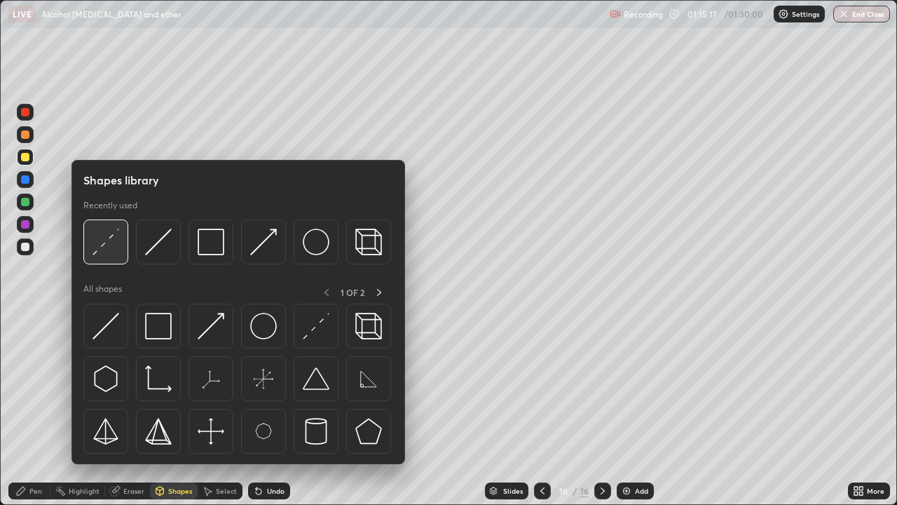
click at [109, 235] on img at bounding box center [106, 241] width 27 height 27
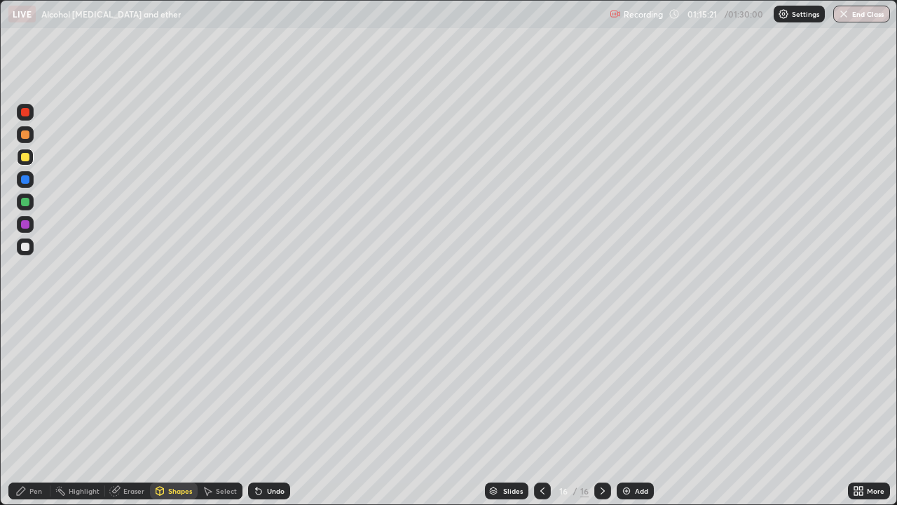
click at [185, 385] on div "Shapes" at bounding box center [180, 490] width 24 height 7
click at [25, 203] on div at bounding box center [25, 202] width 8 height 8
click at [25, 385] on icon at bounding box center [20, 490] width 11 height 11
click at [22, 249] on div at bounding box center [25, 246] width 8 height 8
click at [648, 385] on div "Add" at bounding box center [635, 490] width 37 height 17
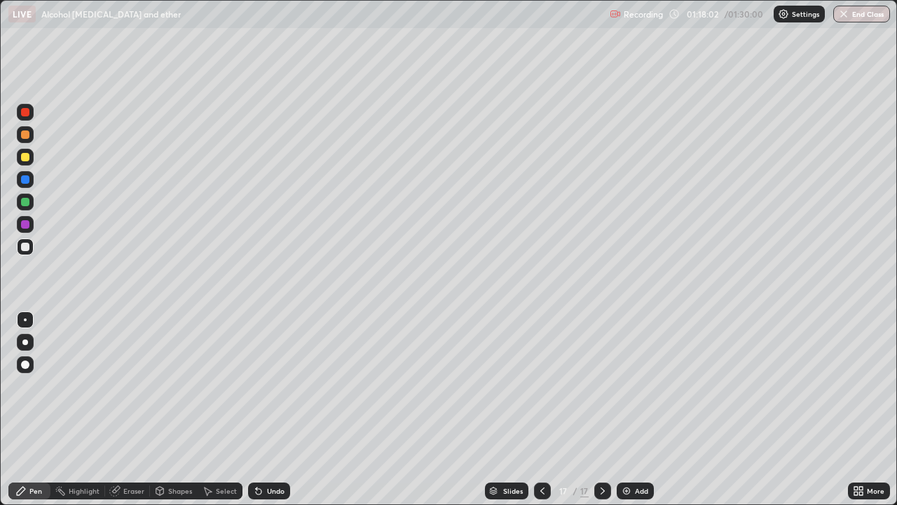
click at [29, 158] on div at bounding box center [25, 157] width 8 height 8
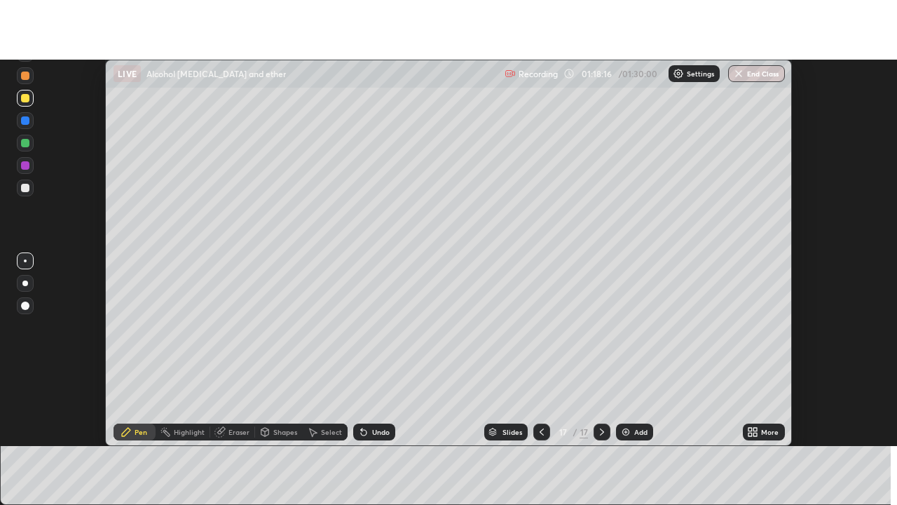
scroll to position [69698, 69187]
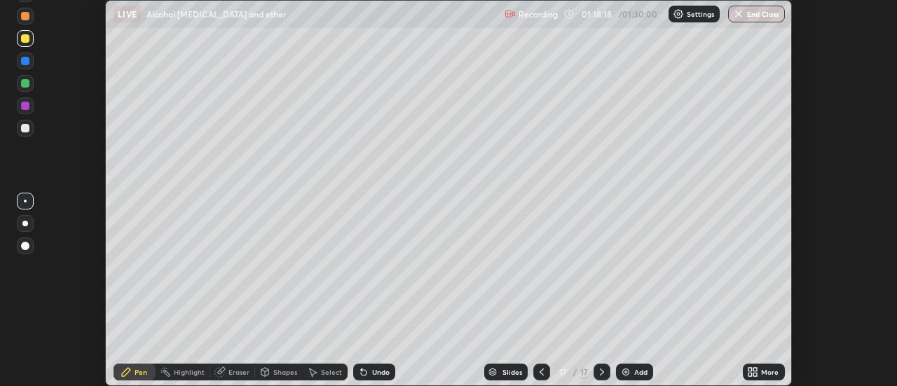
click at [28, 129] on div at bounding box center [25, 128] width 8 height 8
click at [752, 376] on icon at bounding box center [750, 375] width 4 height 4
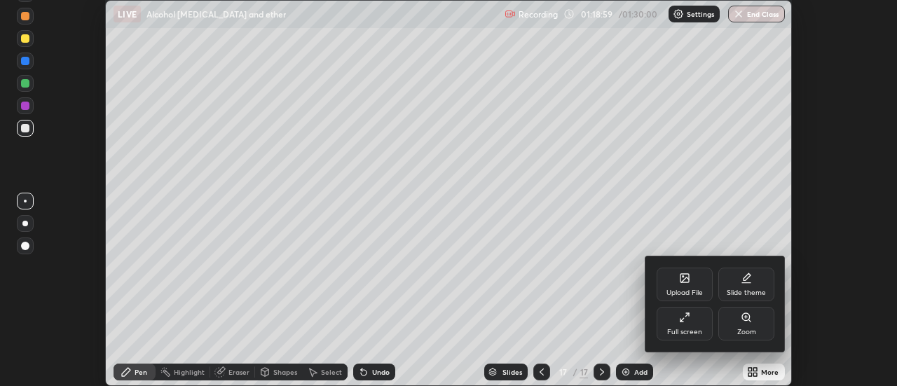
click at [692, 329] on div "Full screen" at bounding box center [684, 332] width 35 height 7
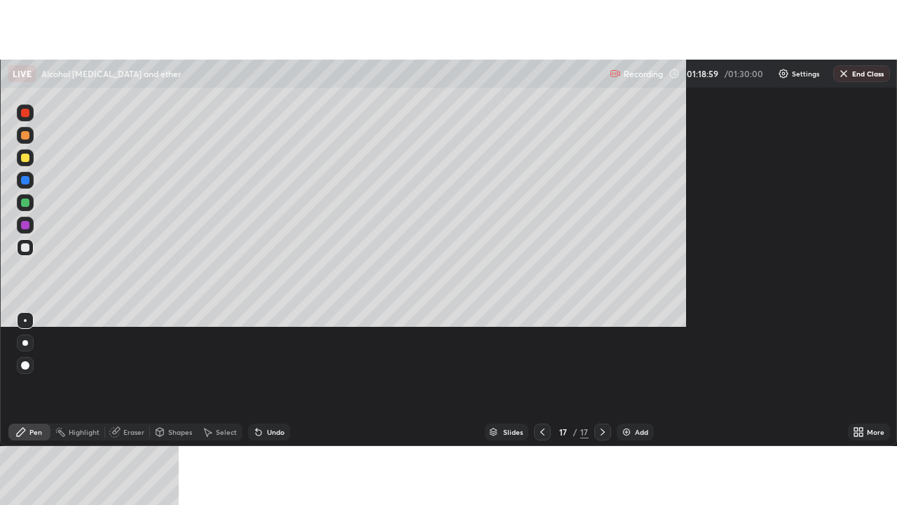
scroll to position [505, 897]
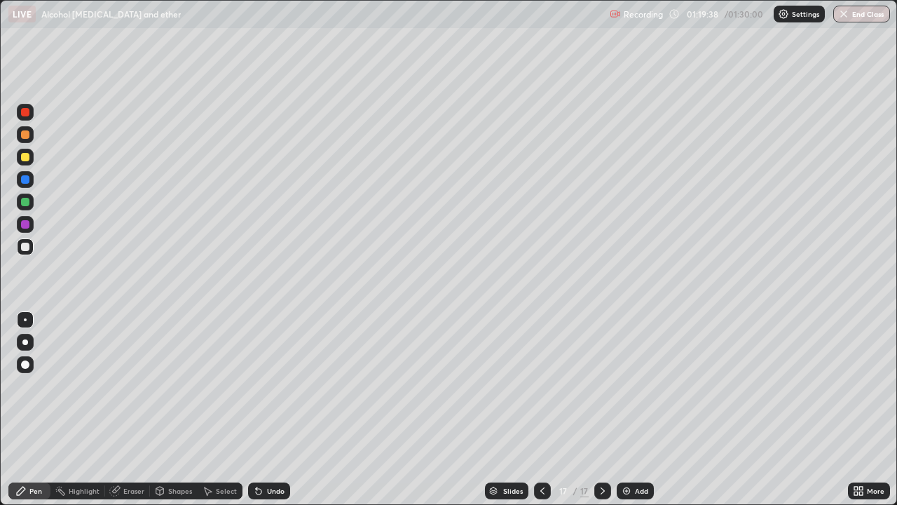
click at [643, 385] on div "Add" at bounding box center [635, 490] width 37 height 17
click at [25, 158] on div at bounding box center [25, 157] width 8 height 8
click at [186, 385] on div "Shapes" at bounding box center [180, 490] width 24 height 7
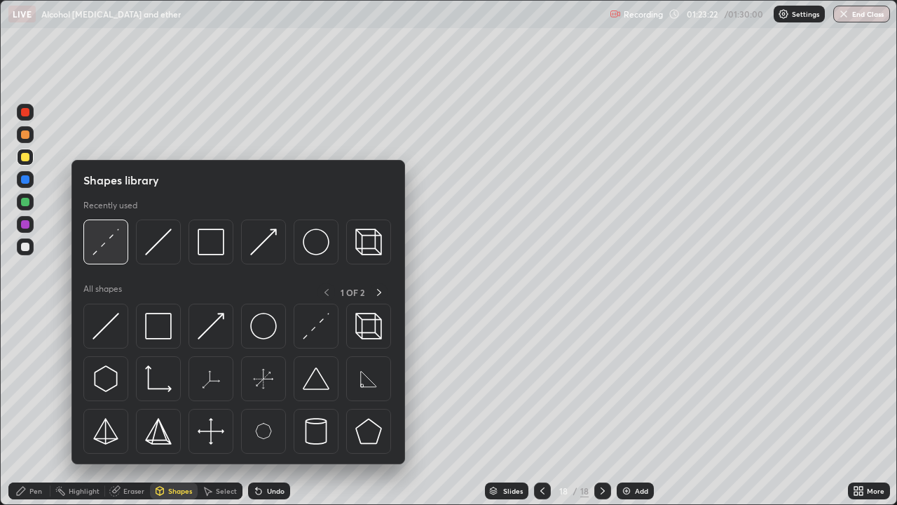
click at [106, 247] on img at bounding box center [106, 241] width 27 height 27
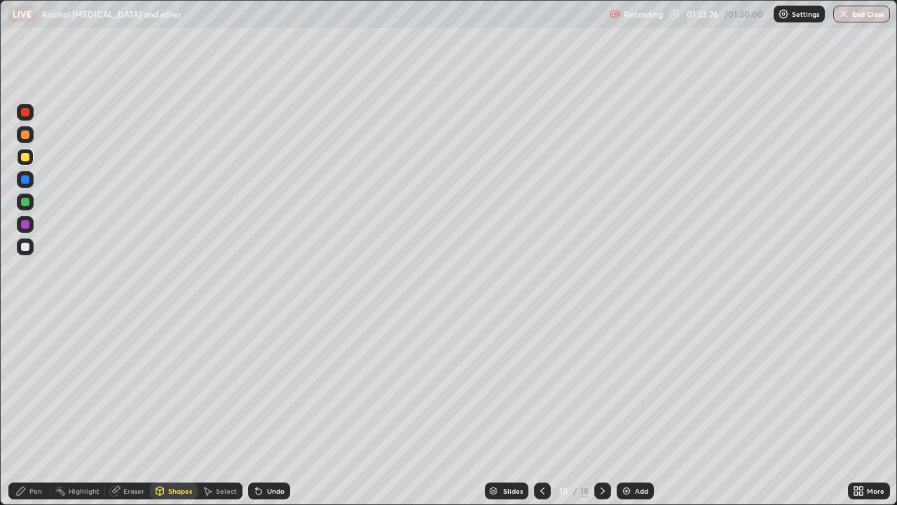
click at [34, 385] on div "Pen" at bounding box center [29, 490] width 42 height 17
click at [850, 12] on button "End Class" at bounding box center [861, 14] width 57 height 17
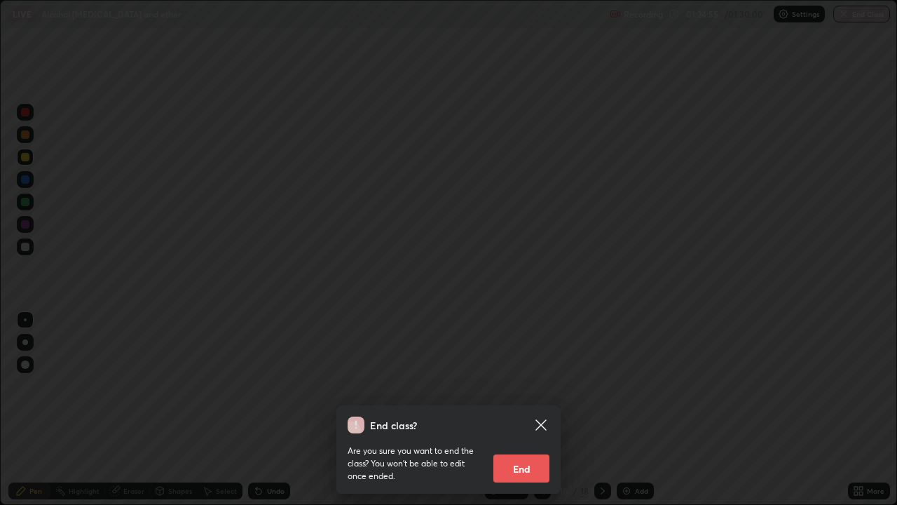
click at [528, 385] on button "End" at bounding box center [521, 468] width 56 height 28
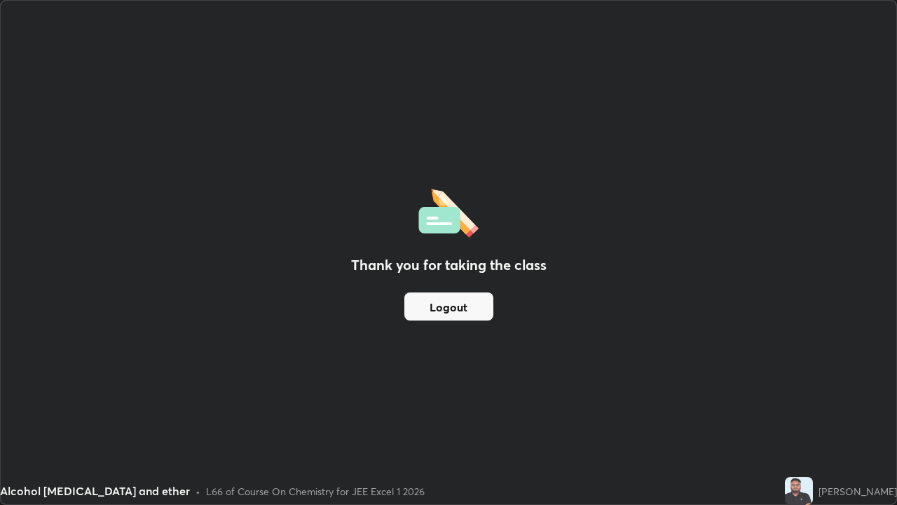
click at [453, 284] on div "Thank you for taking the class Logout" at bounding box center [449, 252] width 896 height 503
click at [458, 303] on button "Logout" at bounding box center [448, 306] width 89 height 28
